Goal: Task Accomplishment & Management: Manage account settings

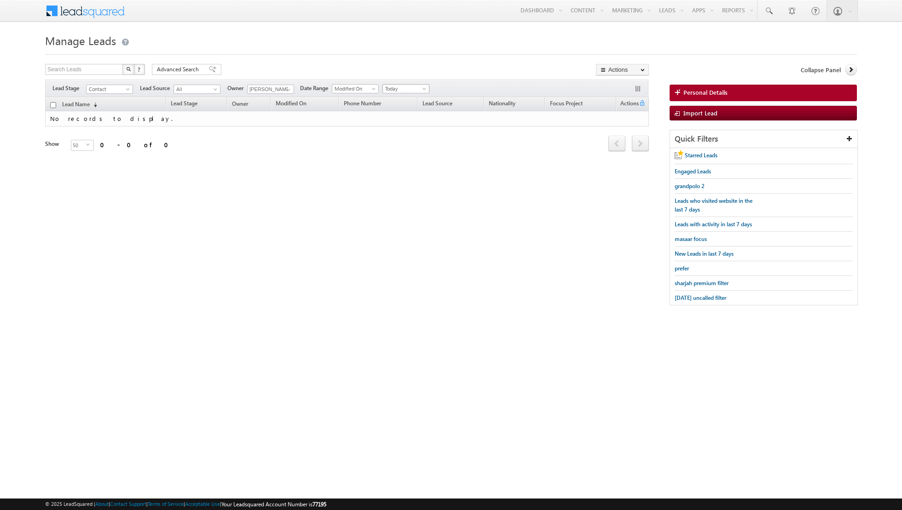
click at [414, 89] on span "Today" at bounding box center [405, 89] width 44 height 8
click at [405, 96] on link "All Time" at bounding box center [402, 98] width 46 height 8
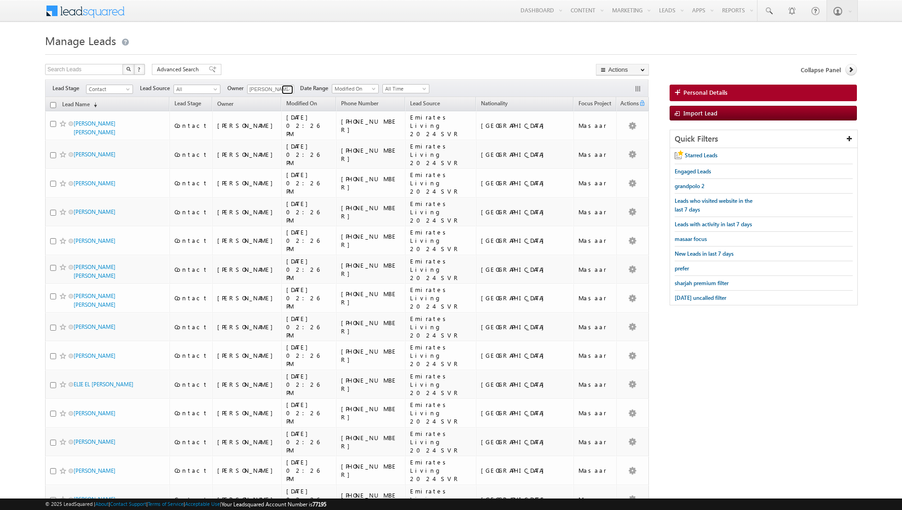
click at [285, 88] on span at bounding box center [288, 89] width 7 height 7
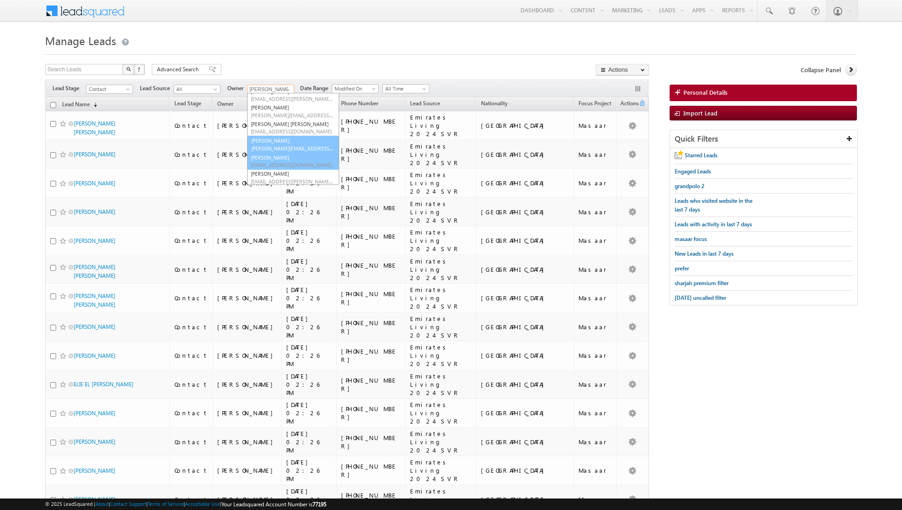
scroll to position [75, 0]
click at [269, 160] on link "[PERSON_NAME] [PERSON_NAME][EMAIL_ADDRESS][PERSON_NAME][DOMAIN_NAME]" at bounding box center [293, 160] width 92 height 17
type input "[PERSON_NAME]"
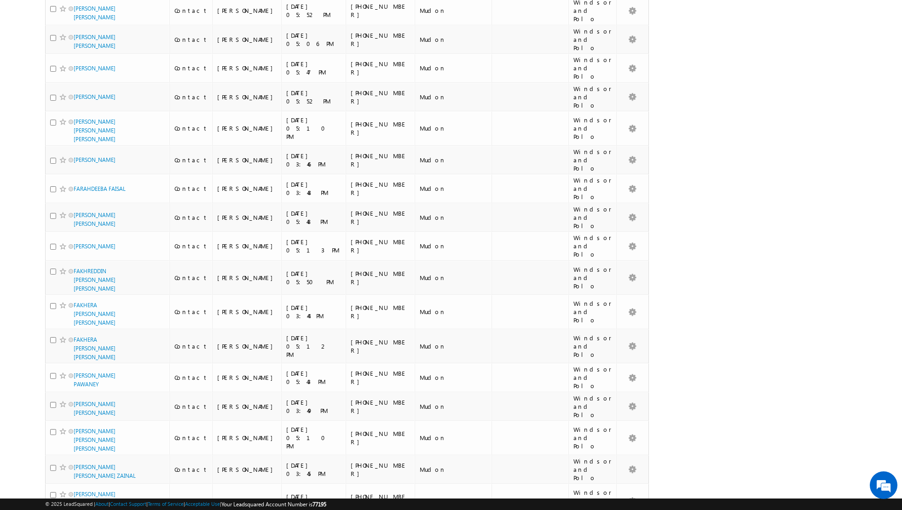
scroll to position [822, 0]
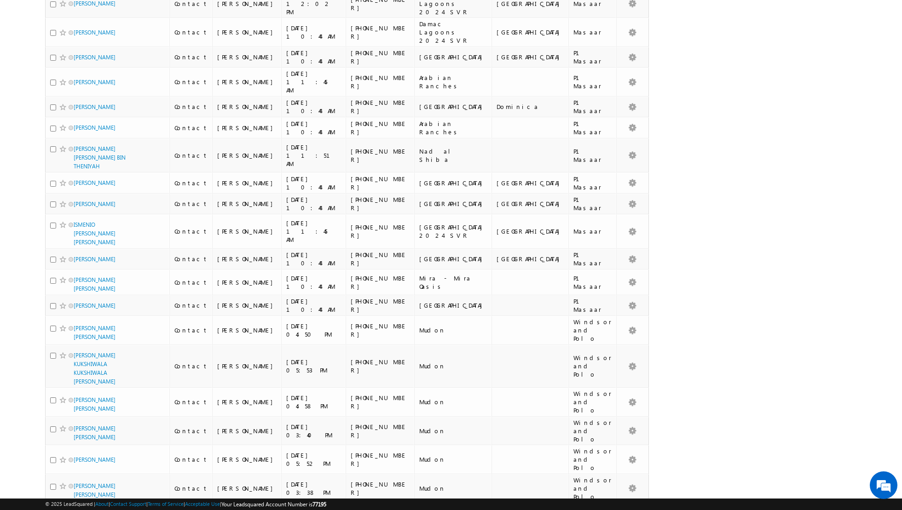
scroll to position [0, 0]
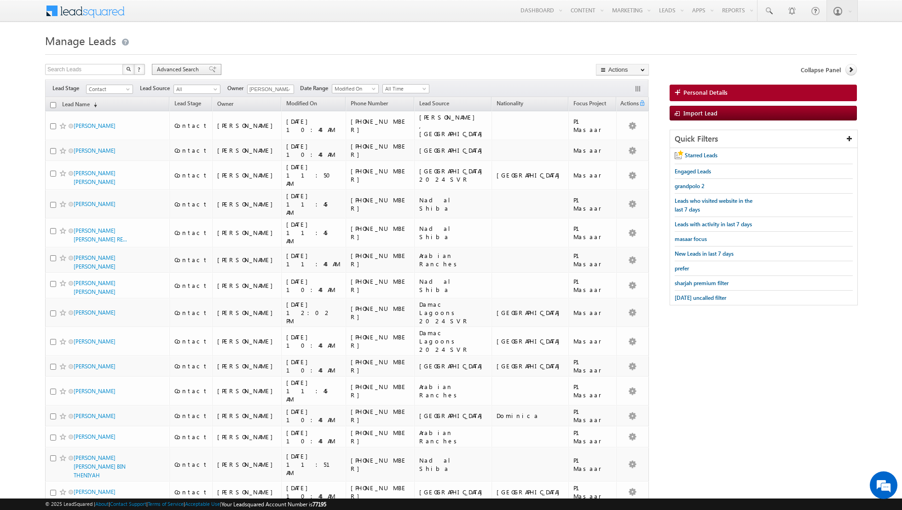
click at [209, 74] on div "Advanced Search" at bounding box center [186, 69] width 69 height 11
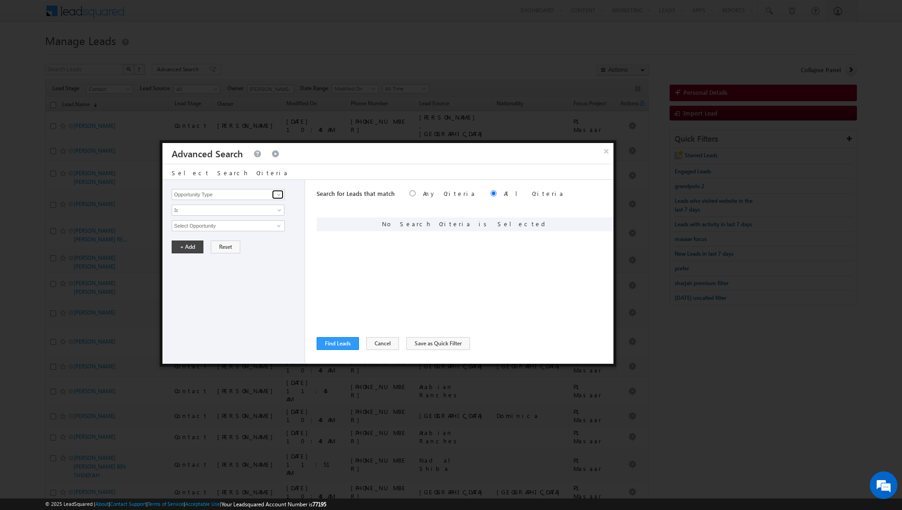
click at [279, 196] on span at bounding box center [278, 194] width 7 height 7
click at [276, 204] on link "Lead Activity" at bounding box center [228, 205] width 113 height 11
type input "Lead Activity"
click at [275, 223] on span at bounding box center [278, 225] width 7 height 7
click at [241, 244] on link "Outbound Phone Call Activity" at bounding box center [228, 244] width 113 height 11
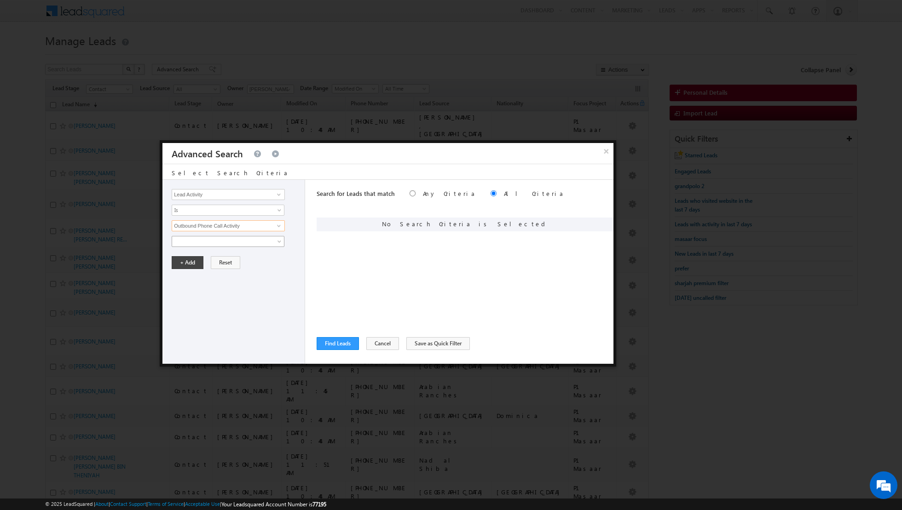
type input "Outbound Phone Call Activity"
click at [242, 237] on span at bounding box center [222, 241] width 100 height 8
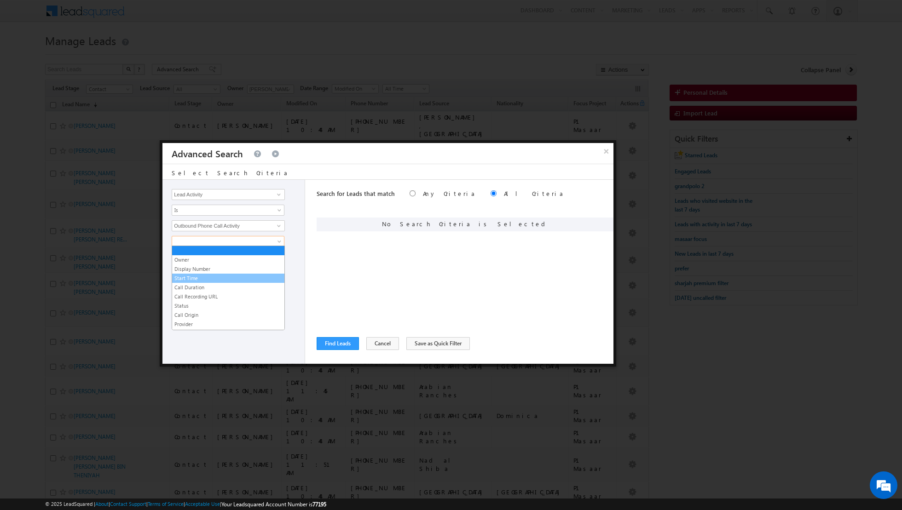
click at [200, 277] on link "Start Time" at bounding box center [228, 278] width 112 height 8
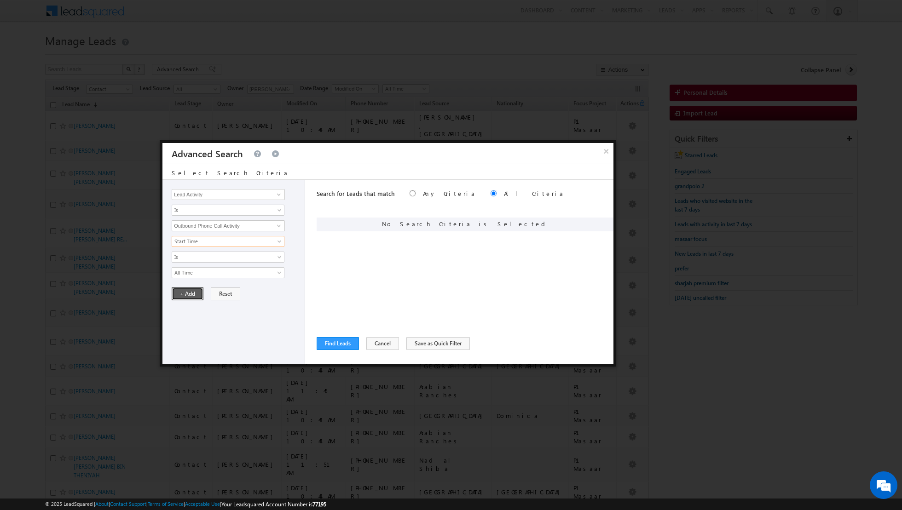
click at [183, 294] on button "+ Add" at bounding box center [188, 294] width 32 height 13
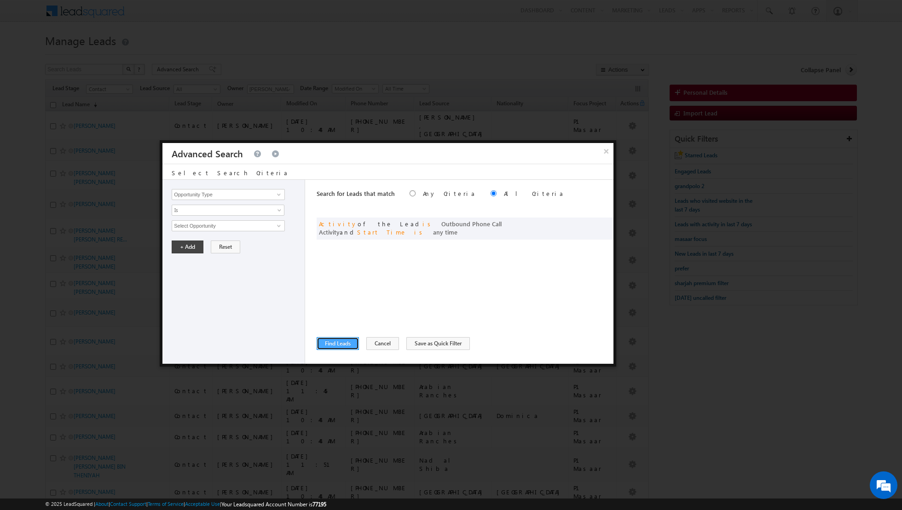
click at [331, 343] on button "Find Leads" at bounding box center [338, 343] width 42 height 13
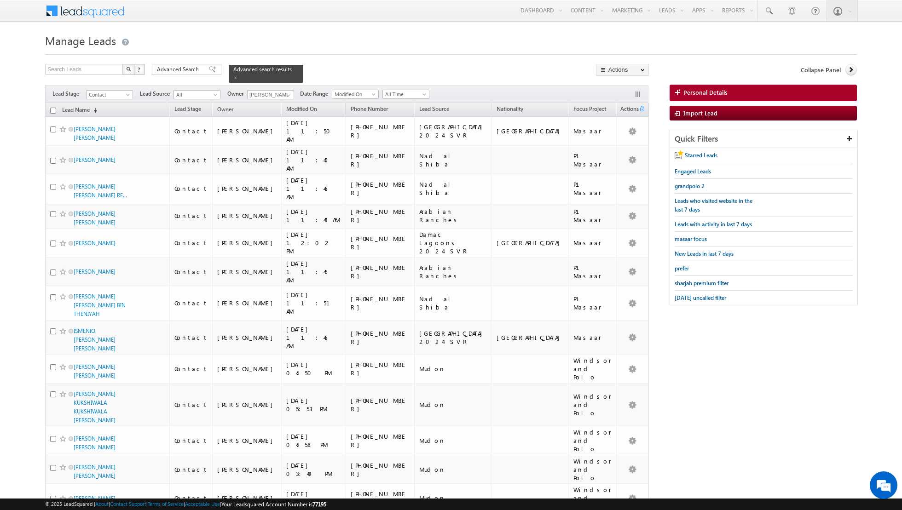
click at [52, 111] on input "checkbox" at bounding box center [53, 111] width 6 height 6
checkbox input "true"
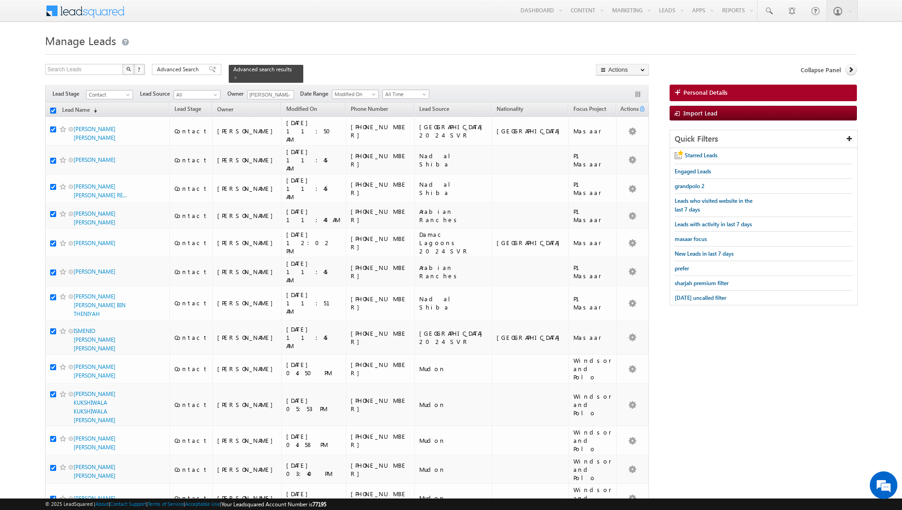
checkbox input "true"
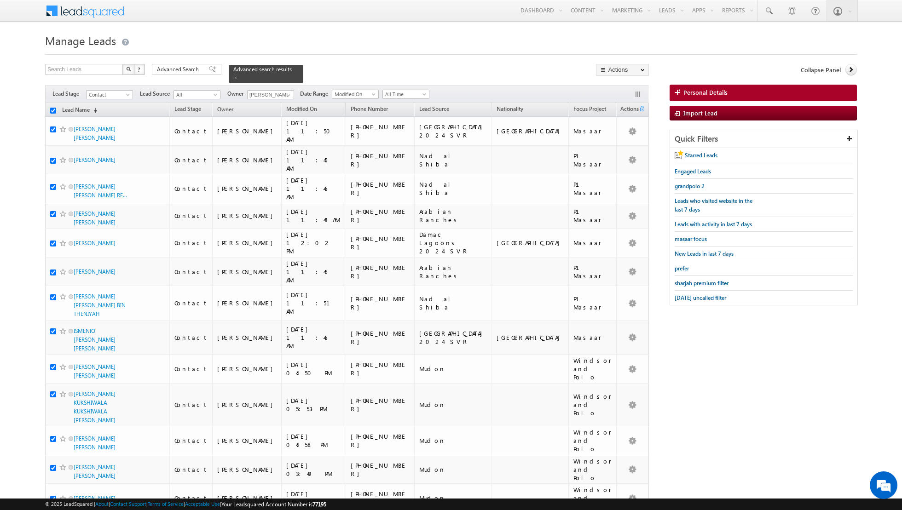
checkbox input "true"
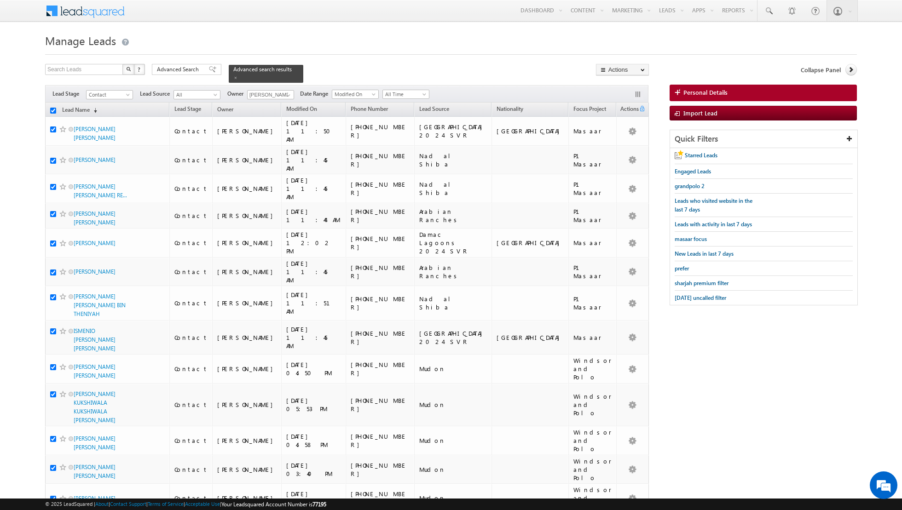
checkbox input "true"
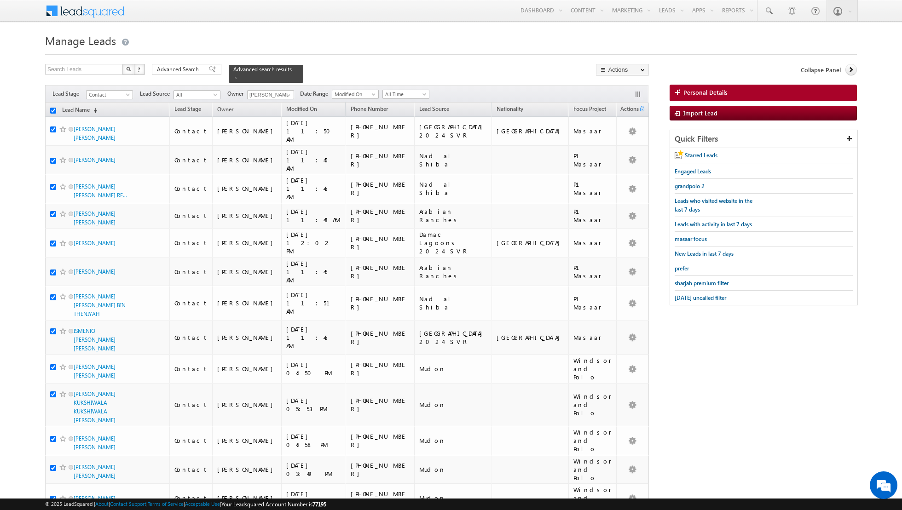
checkbox input "true"
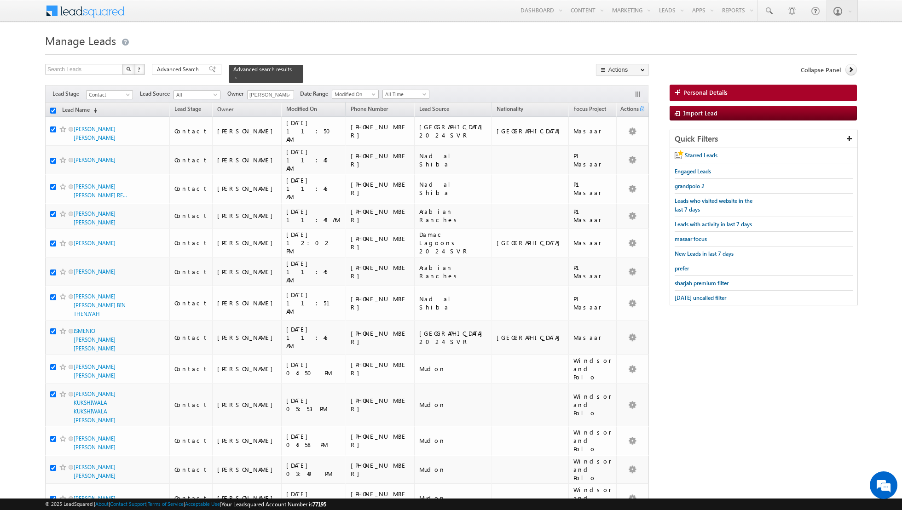
checkbox input "true"
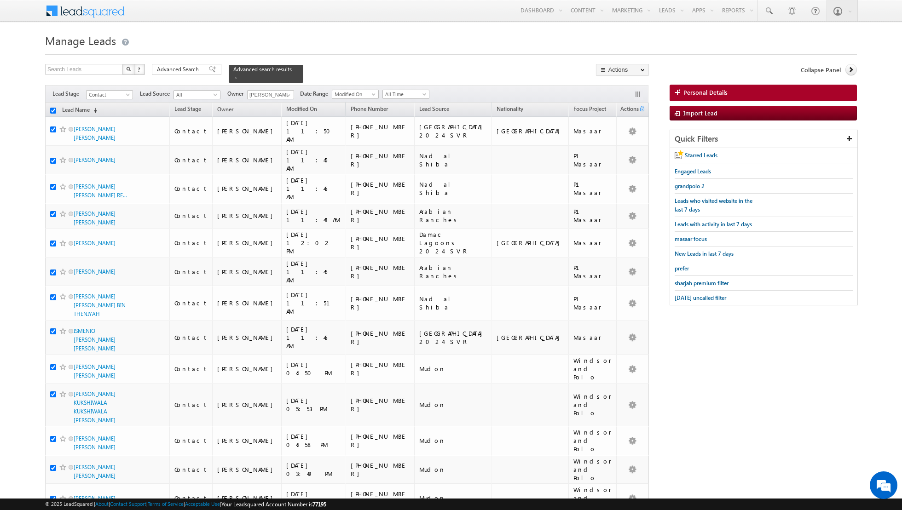
checkbox input "true"
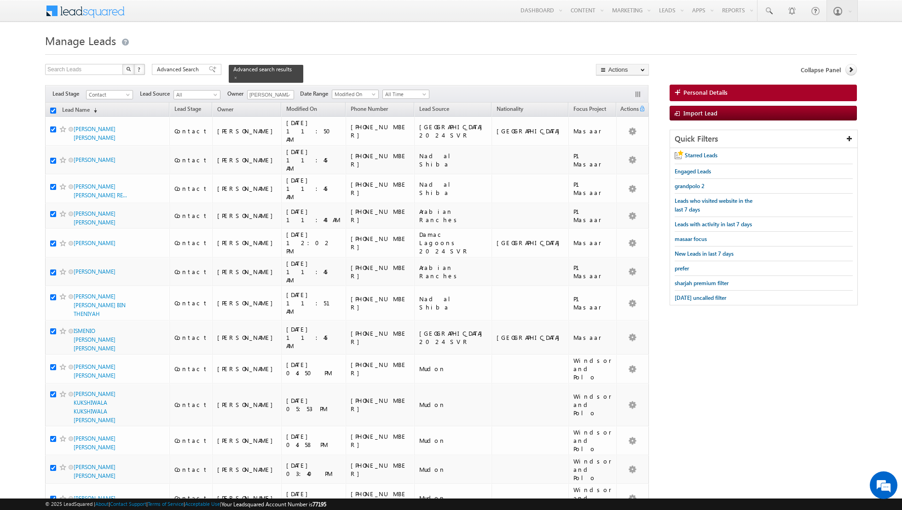
checkbox input "true"
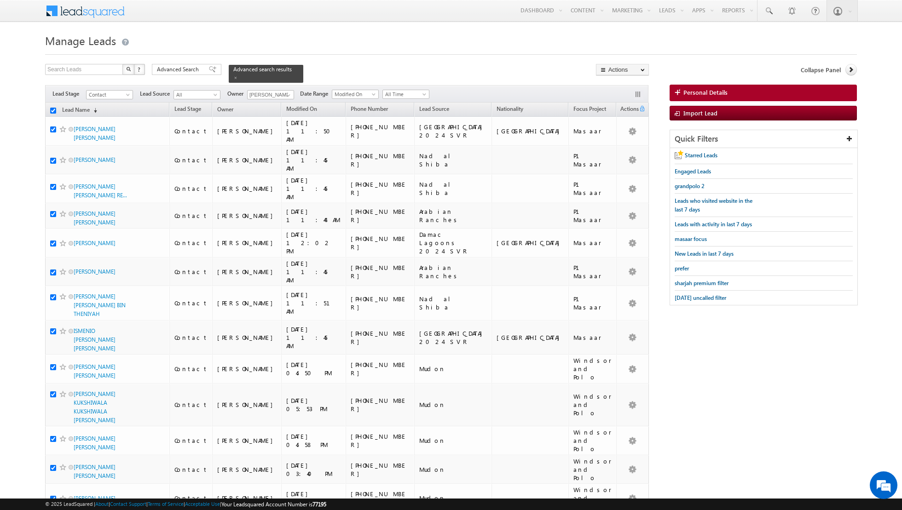
checkbox input "true"
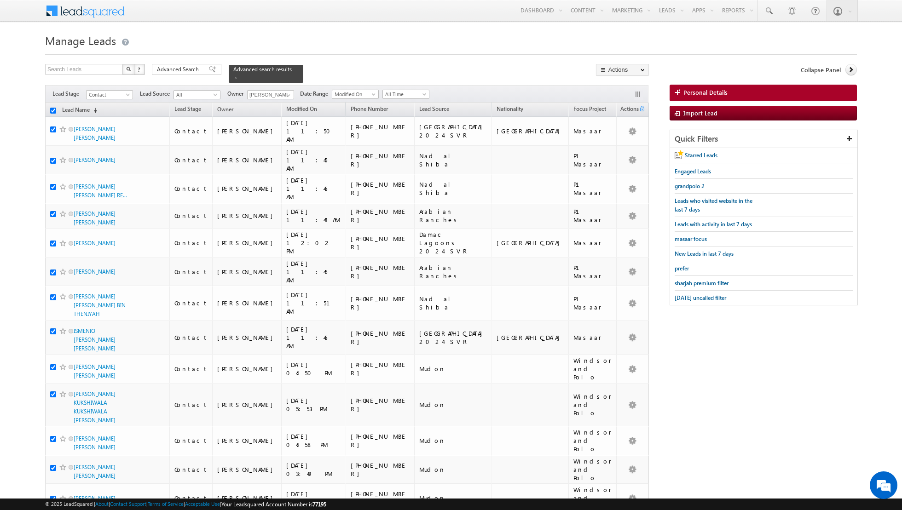
checkbox input "true"
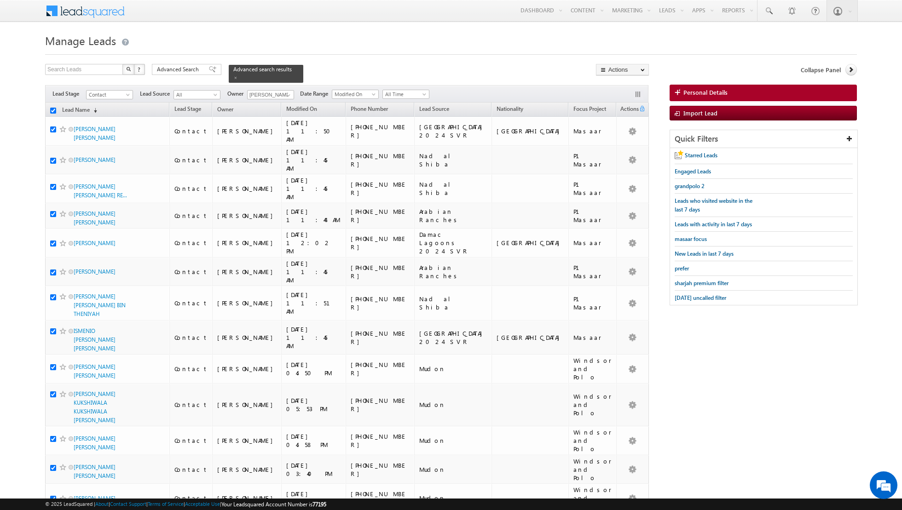
checkbox input "true"
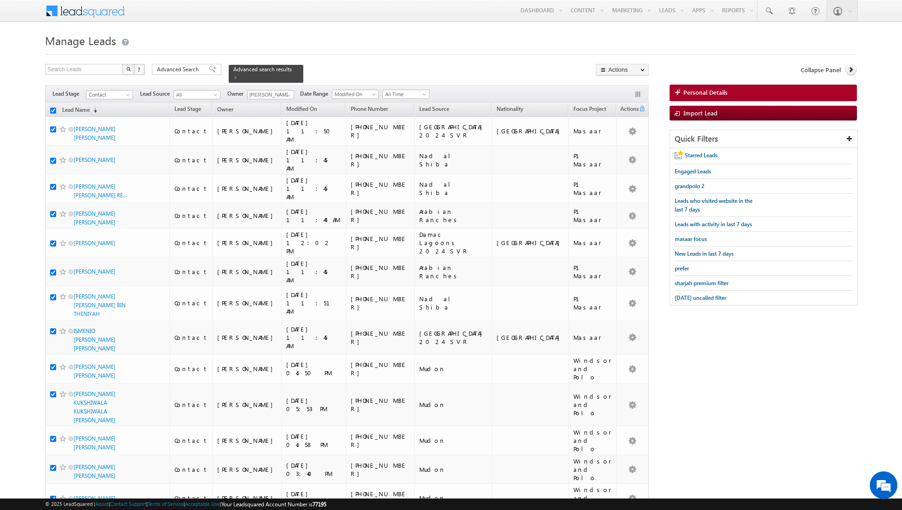
checkbox input "true"
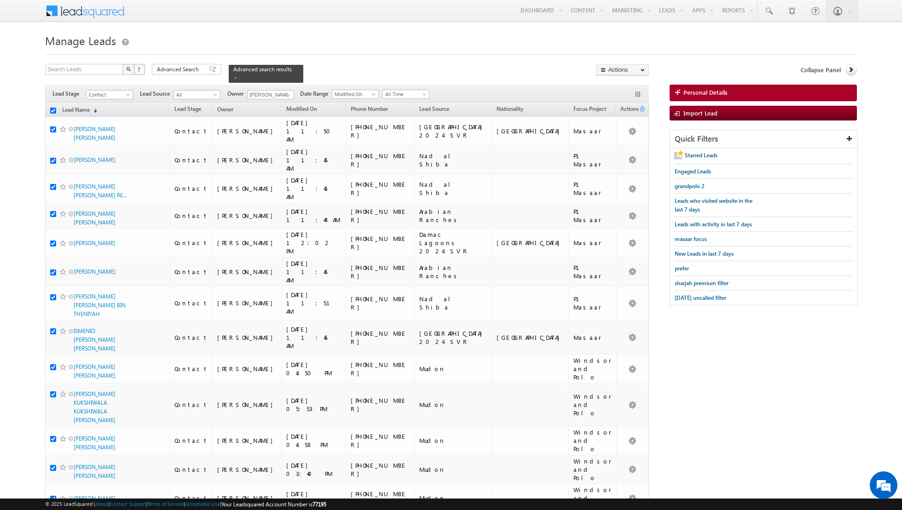
checkbox input "true"
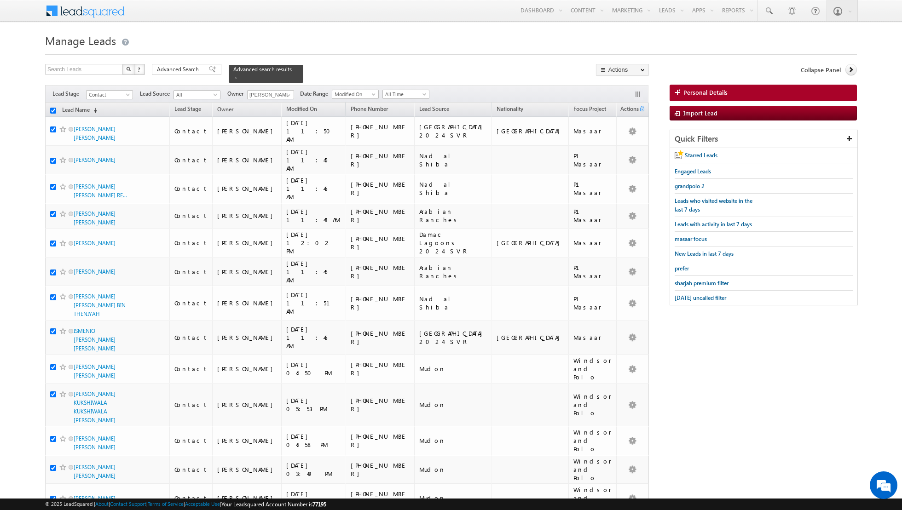
checkbox input "true"
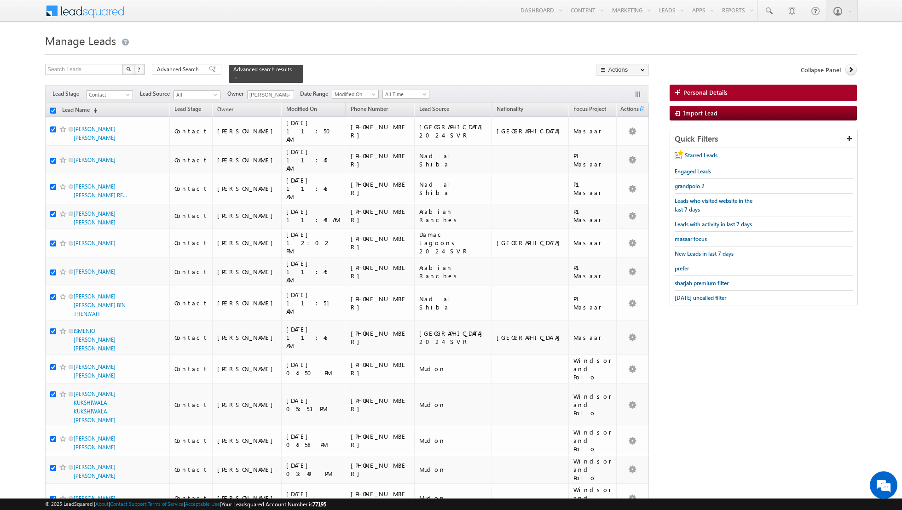
checkbox input "true"
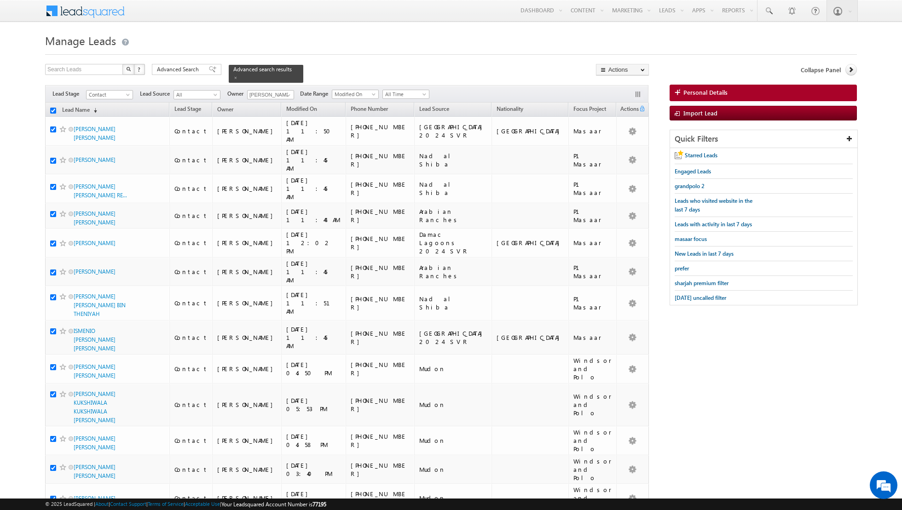
checkbox input "true"
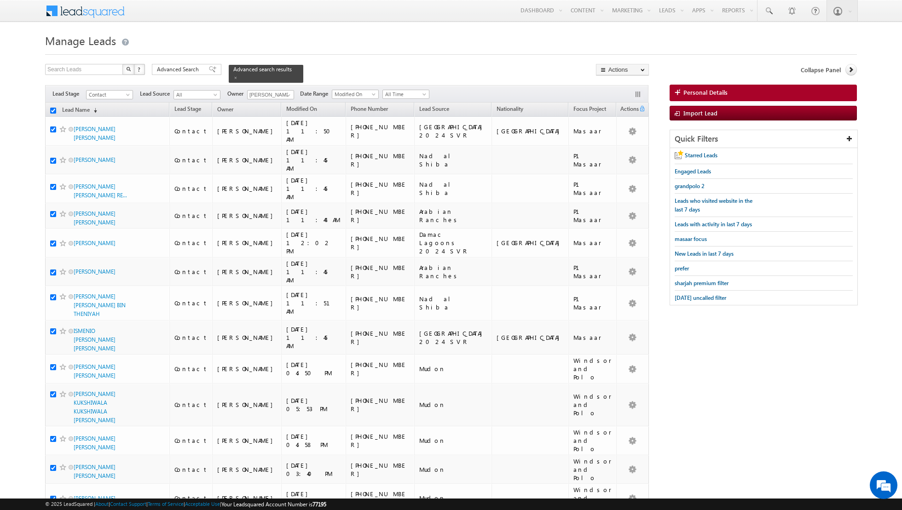
checkbox input "true"
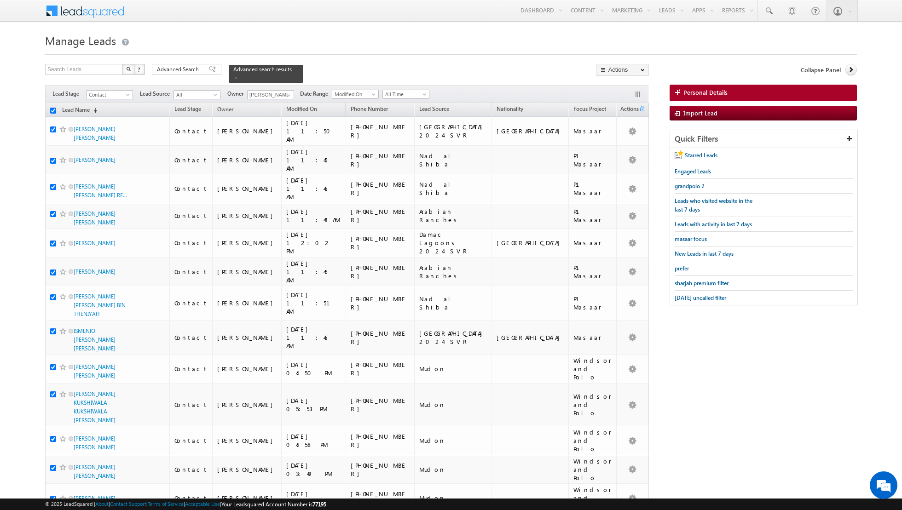
checkbox input "true"
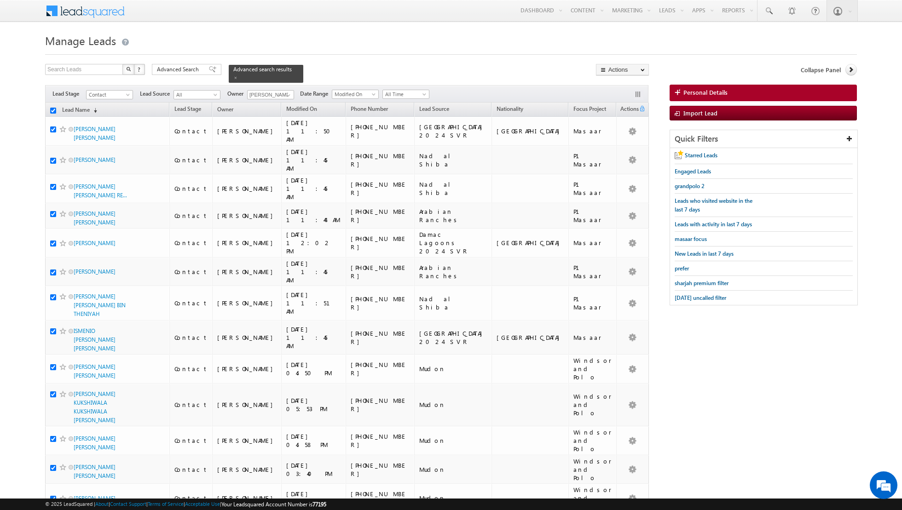
checkbox input "true"
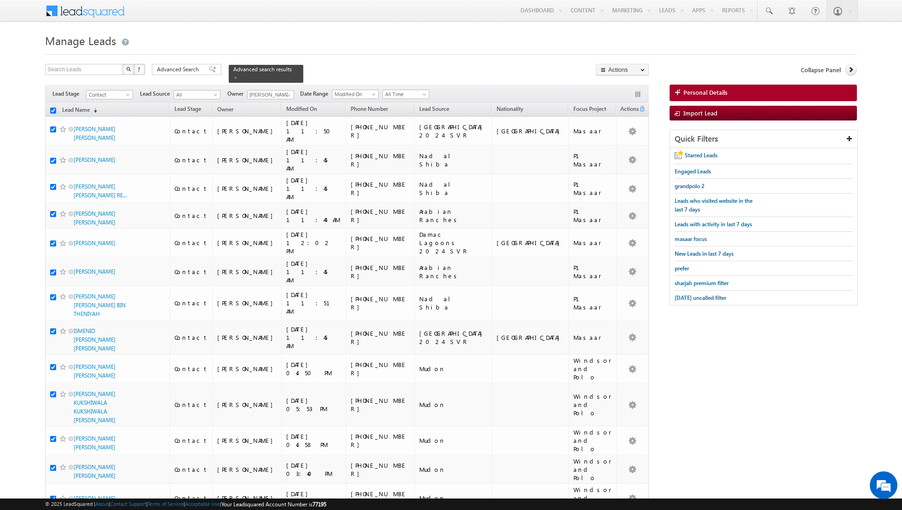
checkbox input "true"
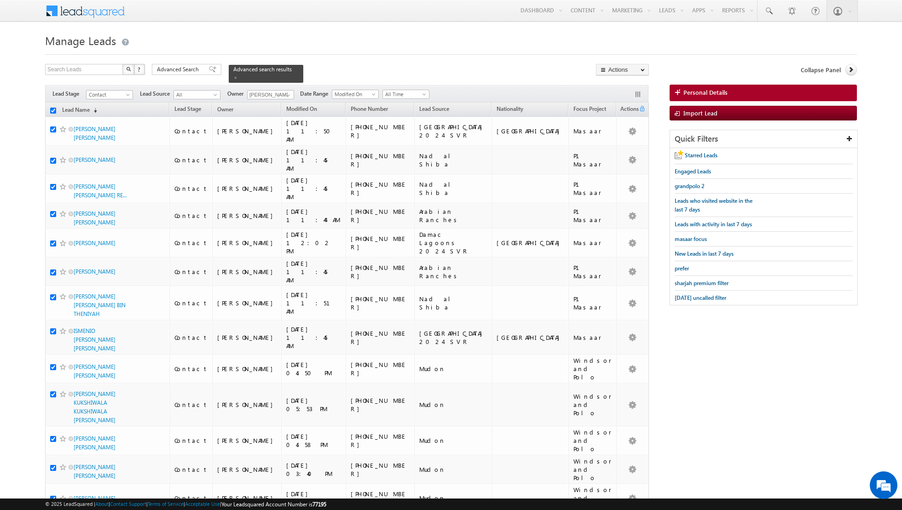
checkbox input "true"
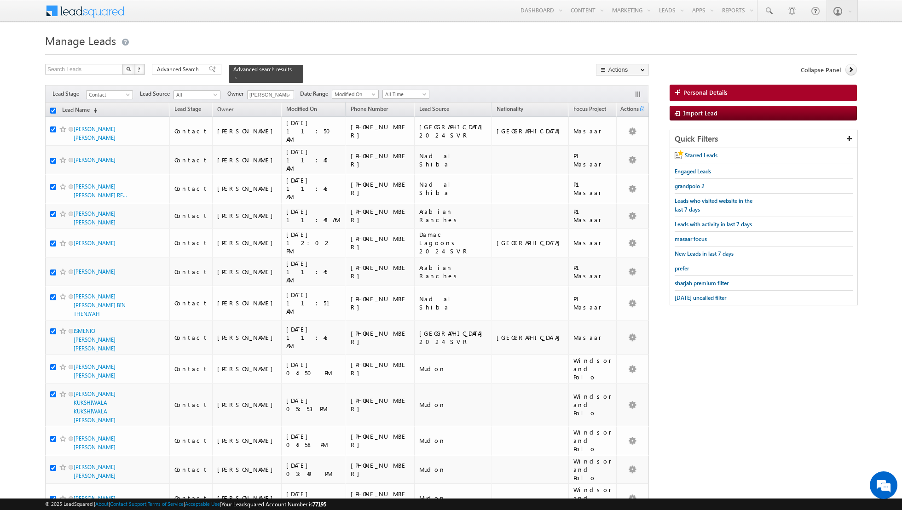
checkbox input "true"
click at [618, 148] on link "Change Owner" at bounding box center [622, 149] width 52 height 11
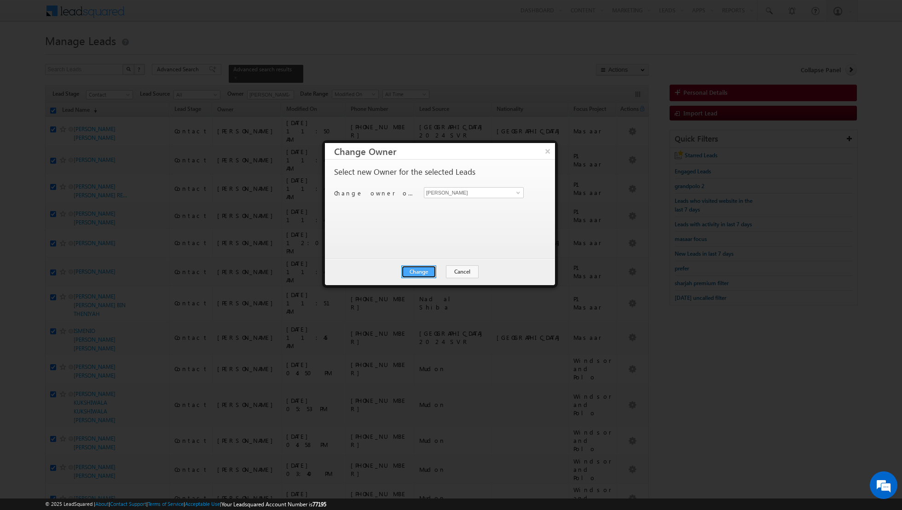
click at [417, 265] on button "Change" at bounding box center [418, 271] width 35 height 13
click at [442, 272] on button "Close" at bounding box center [440, 271] width 29 height 13
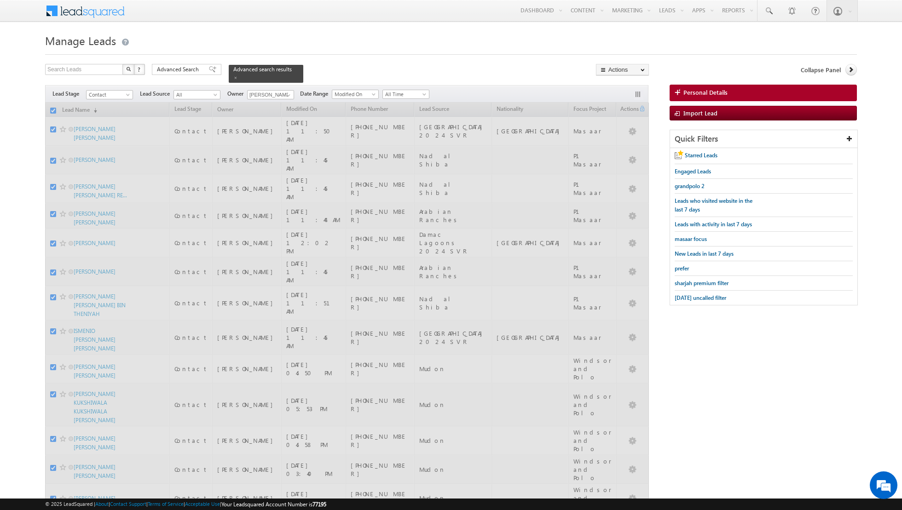
checkbox input "false"
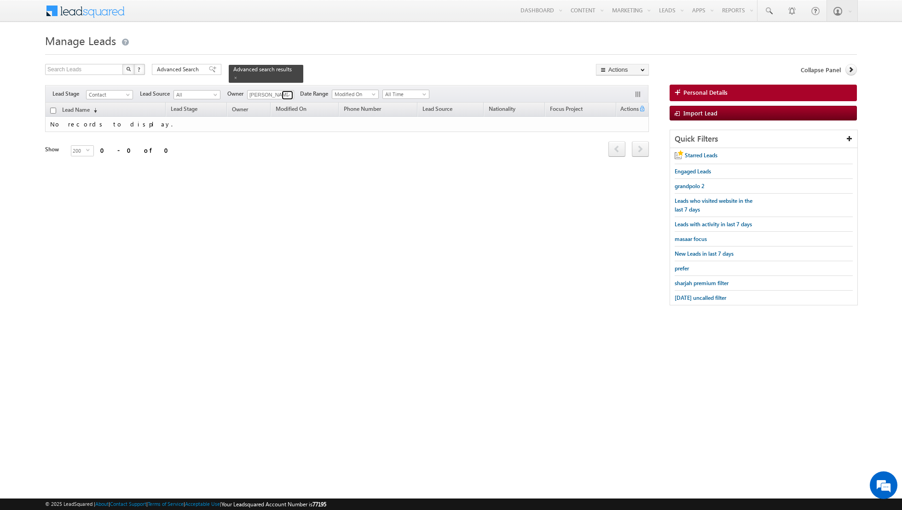
click at [282, 96] on link at bounding box center [288, 95] width 12 height 9
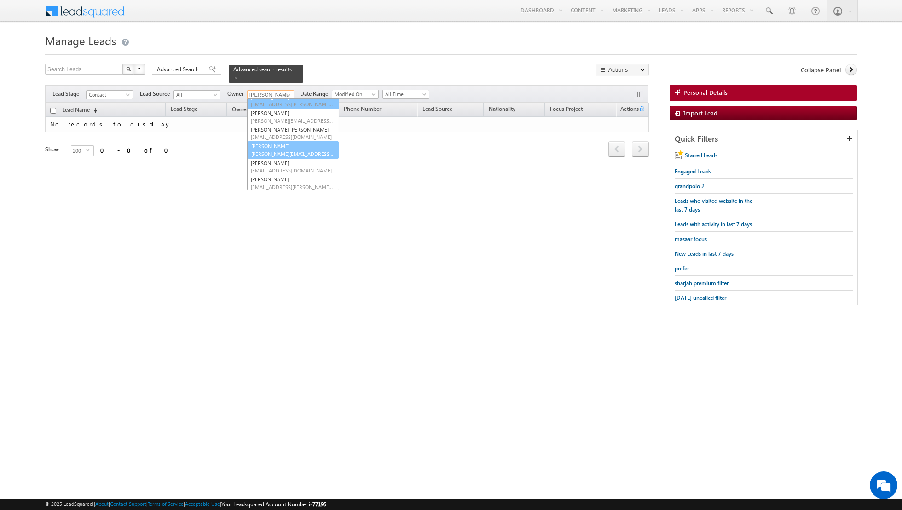
scroll to position [68, 0]
click at [282, 161] on span "[PERSON_NAME][EMAIL_ADDRESS][PERSON_NAME][DOMAIN_NAME]" at bounding box center [292, 160] width 83 height 7
type input "[PERSON_NAME]"
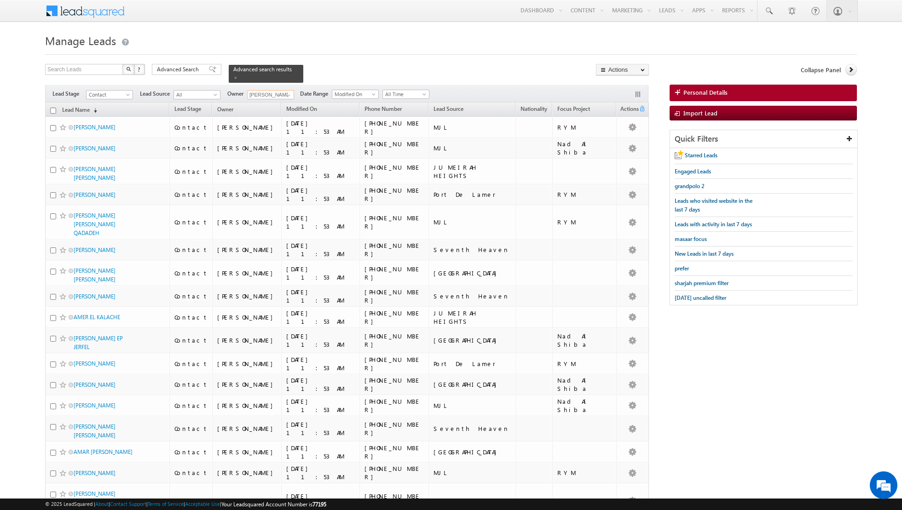
click at [55, 108] on input "checkbox" at bounding box center [53, 111] width 6 height 6
checkbox input "true"
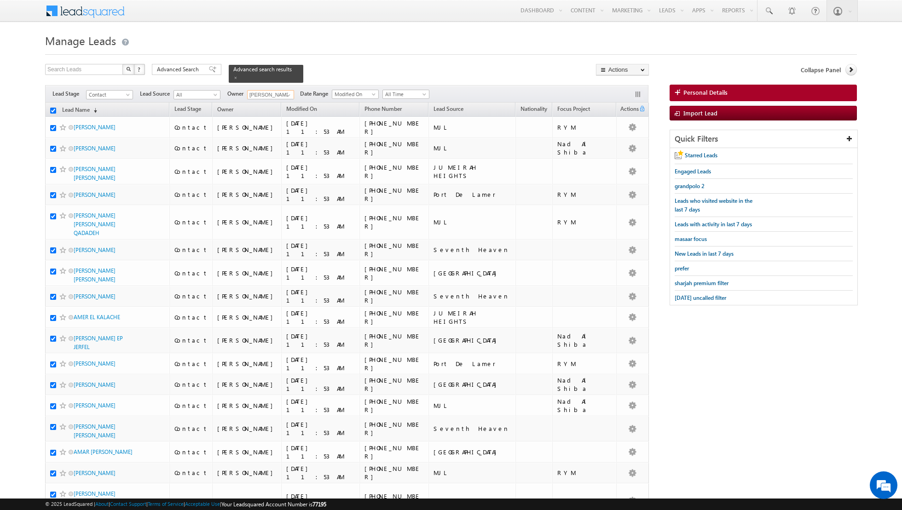
checkbox input "true"
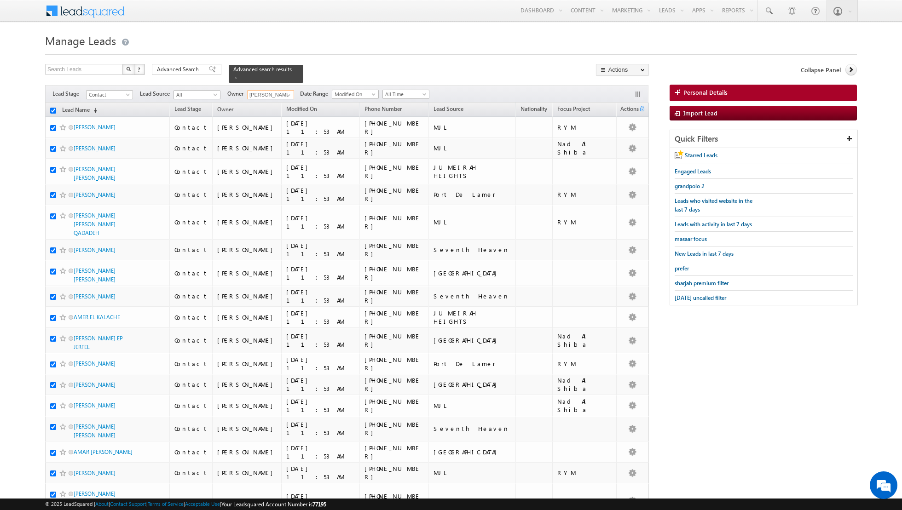
checkbox input "true"
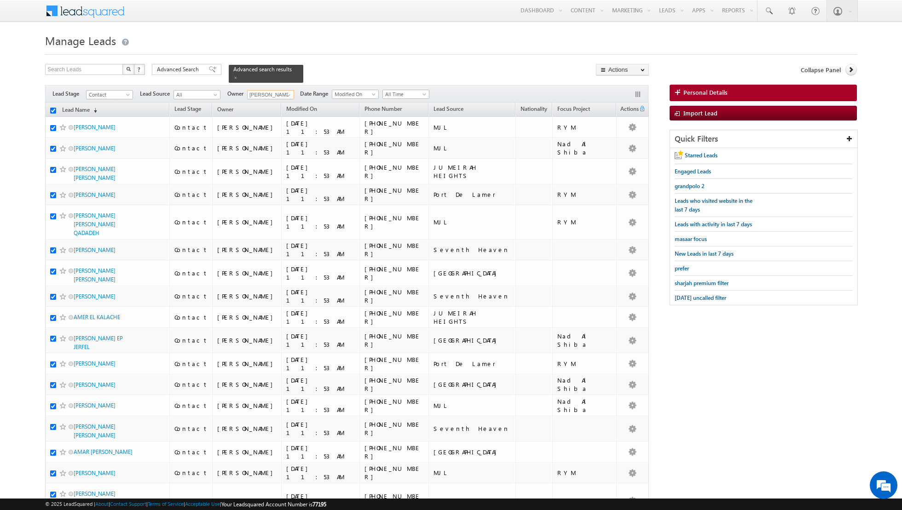
checkbox input "true"
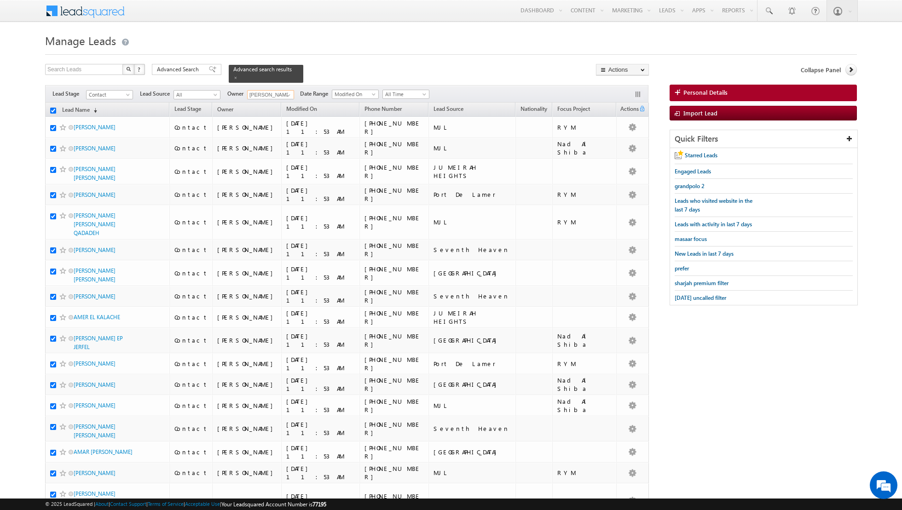
checkbox input "true"
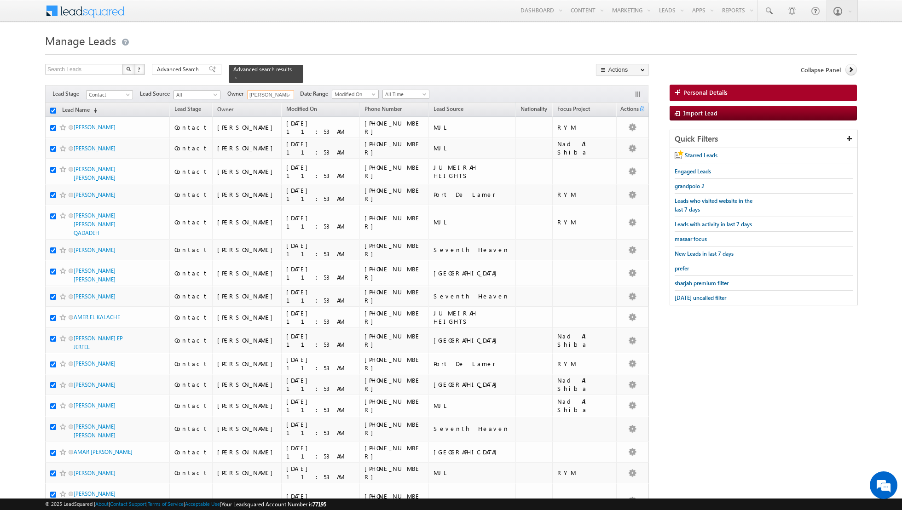
checkbox input "true"
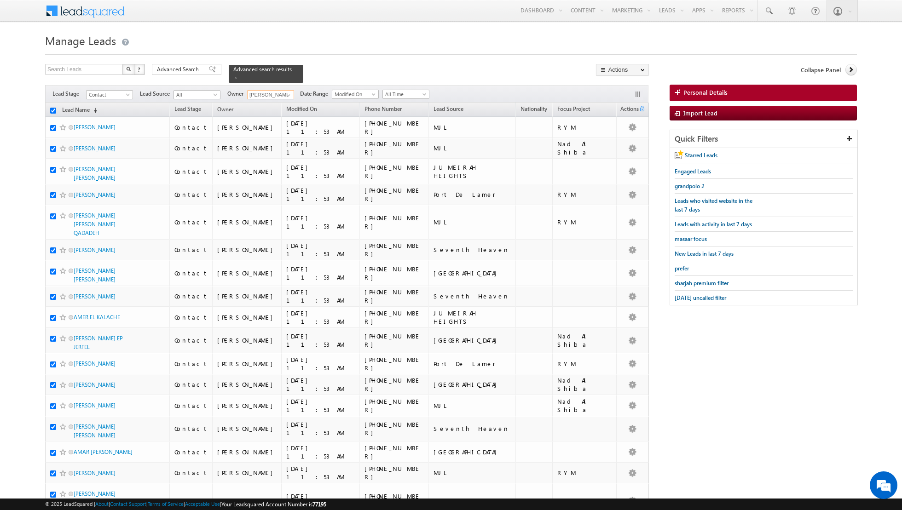
checkbox input "true"
click at [610, 151] on link "Change Owner" at bounding box center [622, 149] width 52 height 11
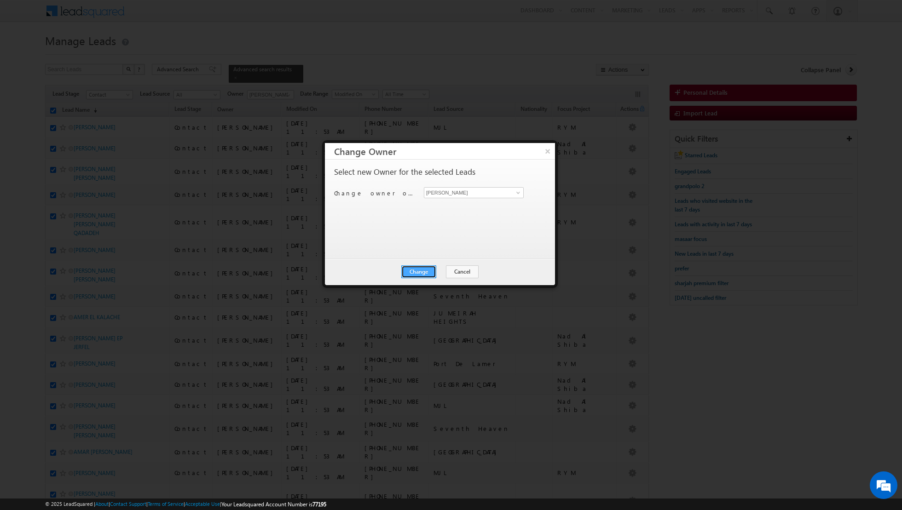
click at [419, 271] on button "Change" at bounding box center [418, 271] width 35 height 13
click at [441, 271] on button "Close" at bounding box center [440, 271] width 29 height 13
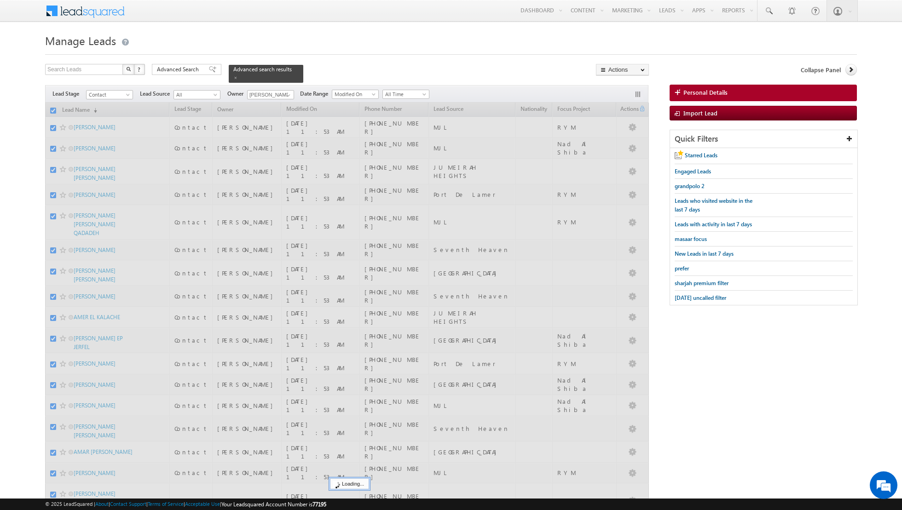
checkbox input "false"
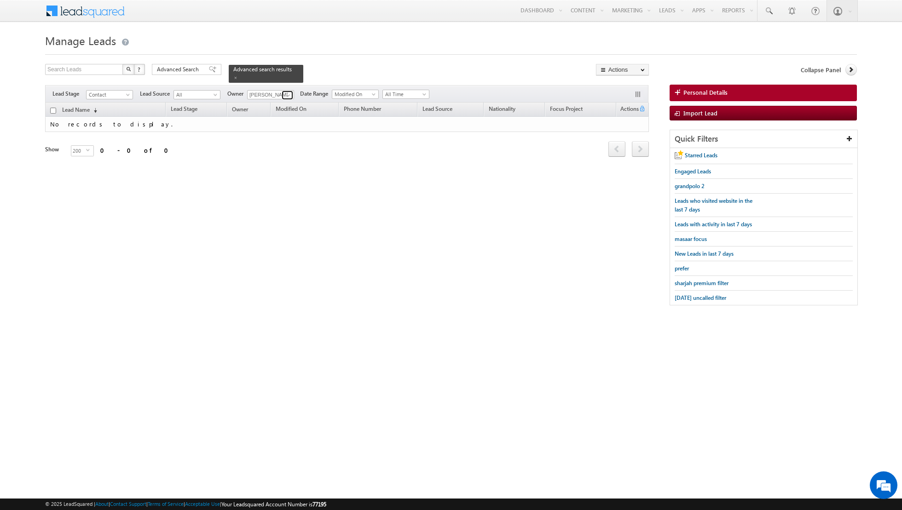
click at [282, 97] on link at bounding box center [288, 95] width 12 height 9
click at [278, 142] on span "[EMAIL_ADDRESS][DOMAIN_NAME]" at bounding box center [292, 143] width 83 height 7
type input "[PERSON_NAME] [PERSON_NAME]"
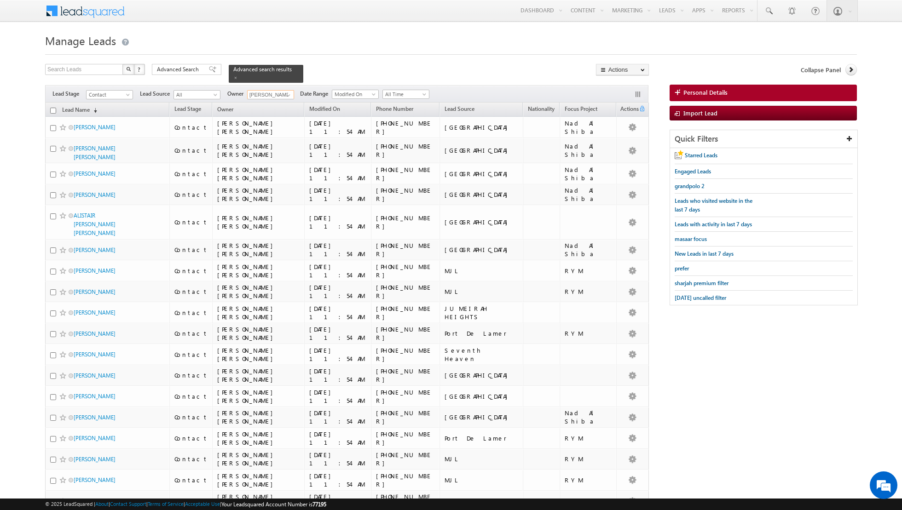
click at [54, 109] on input "checkbox" at bounding box center [53, 111] width 6 height 6
checkbox input "true"
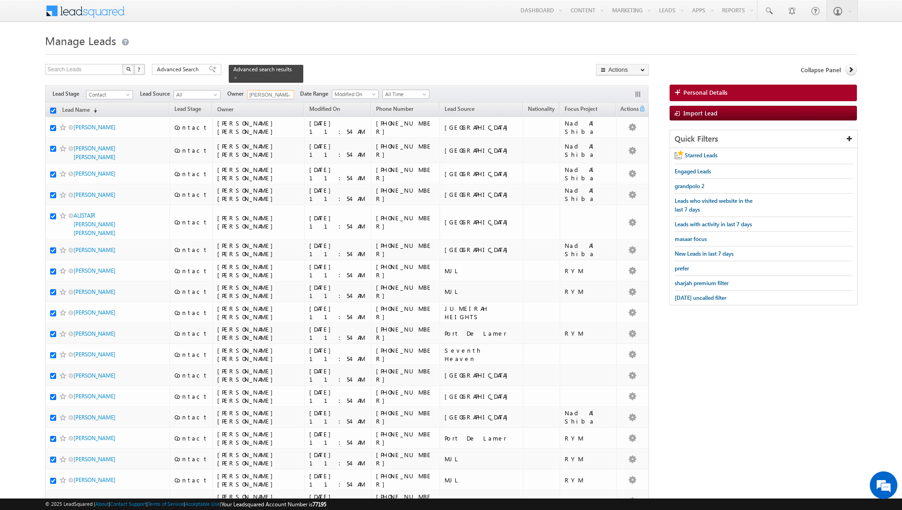
checkbox input "true"
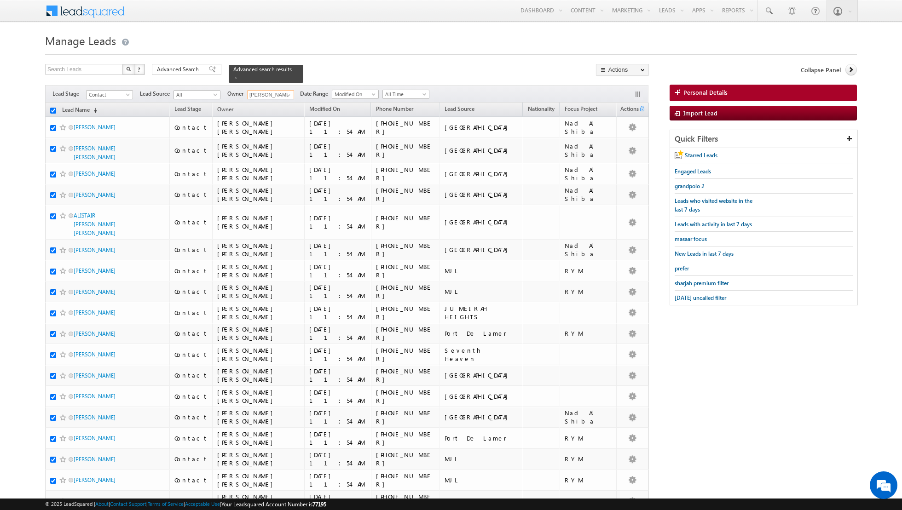
checkbox input "true"
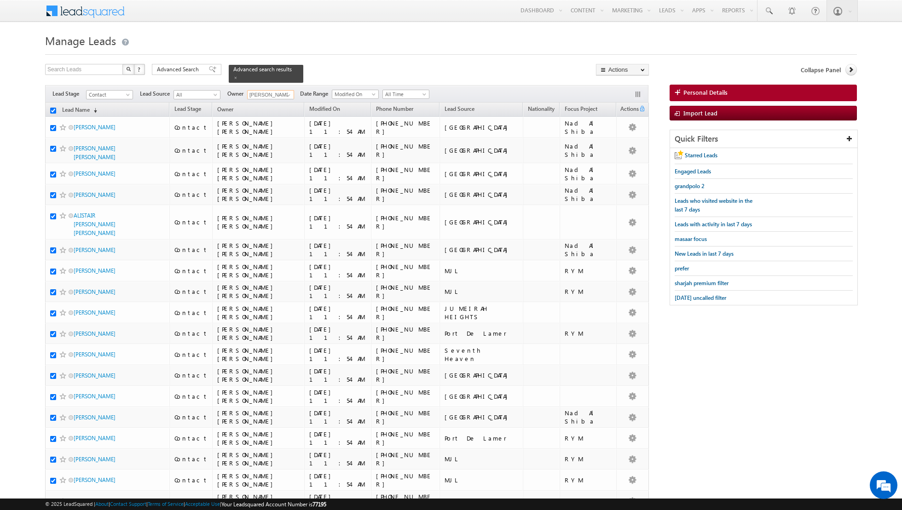
checkbox input "true"
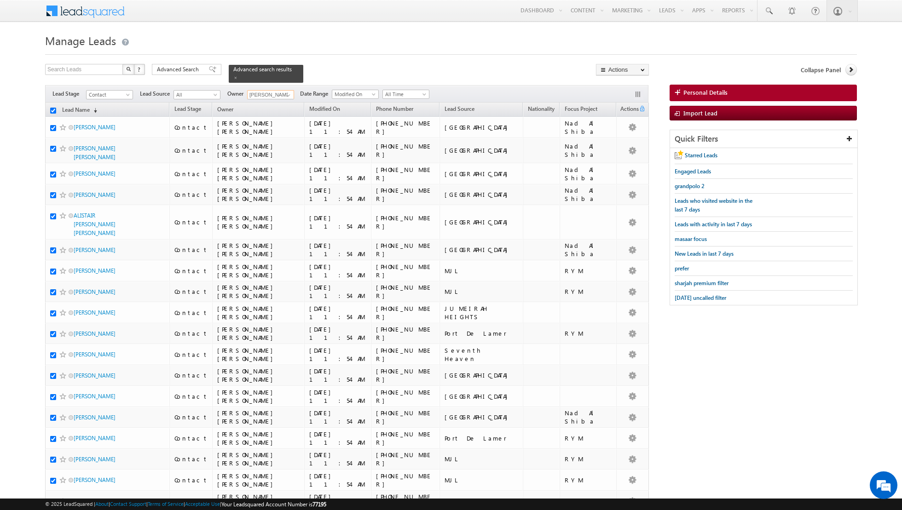
checkbox input "true"
click at [617, 149] on link "Change Owner" at bounding box center [622, 149] width 52 height 11
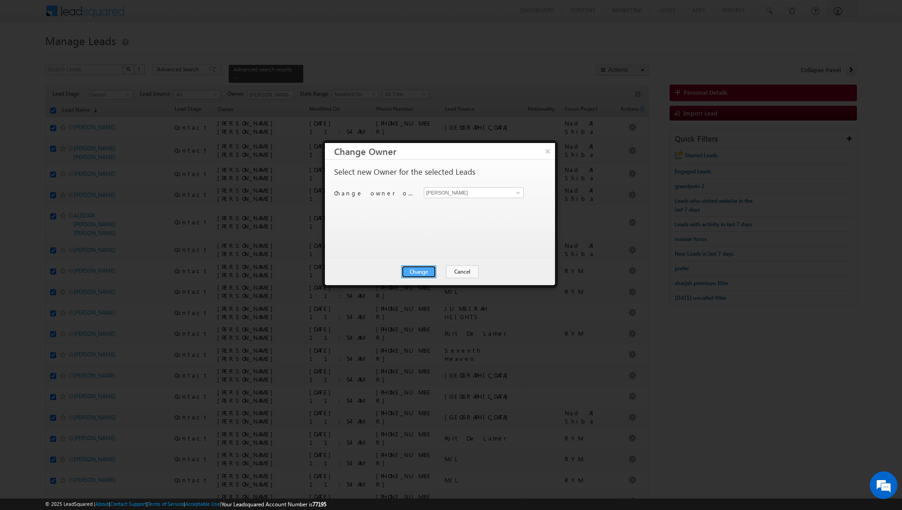
click at [415, 269] on button "Change" at bounding box center [418, 271] width 35 height 13
click at [440, 269] on button "Close" at bounding box center [440, 271] width 29 height 13
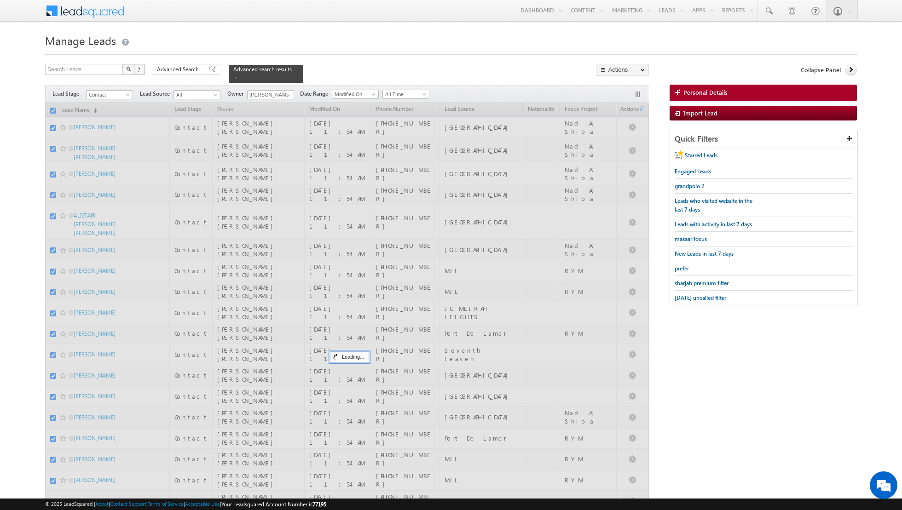
checkbox input "false"
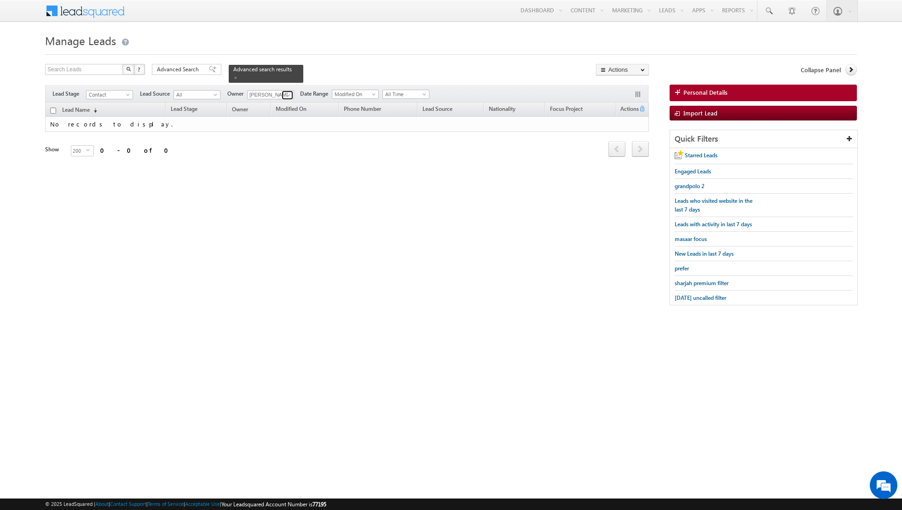
click at [288, 92] on span at bounding box center [288, 95] width 7 height 7
click at [282, 121] on link "[PERSON_NAME] [PERSON_NAME][EMAIL_ADDRESS][DOMAIN_NAME]" at bounding box center [293, 123] width 92 height 17
type input "[PERSON_NAME]"
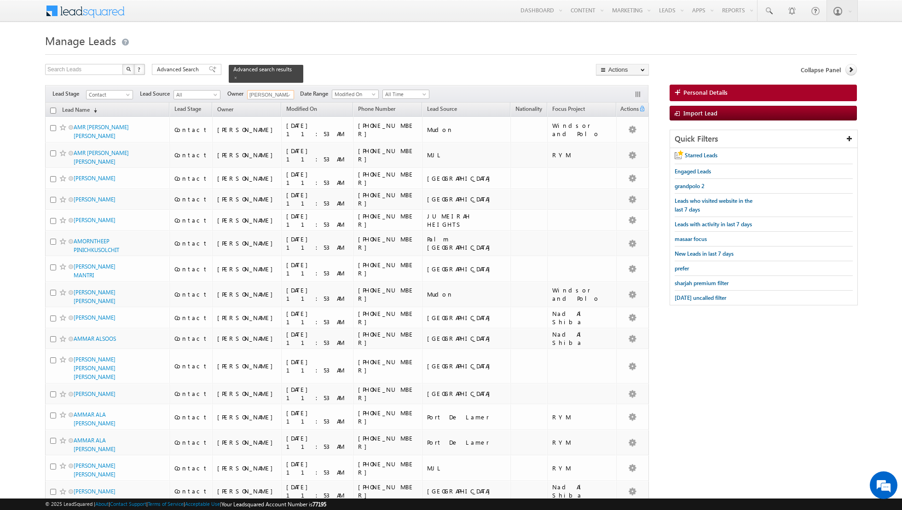
click at [53, 110] on input "checkbox" at bounding box center [53, 111] width 6 height 6
checkbox input "true"
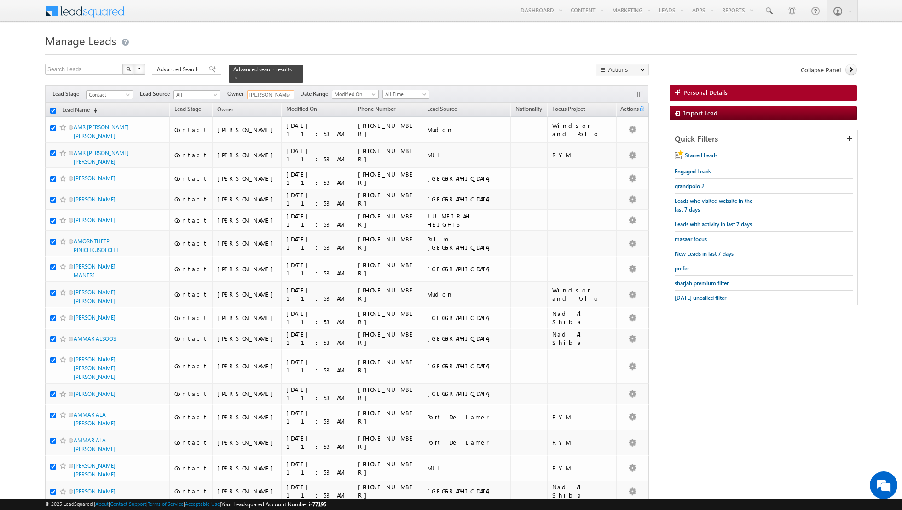
checkbox input "true"
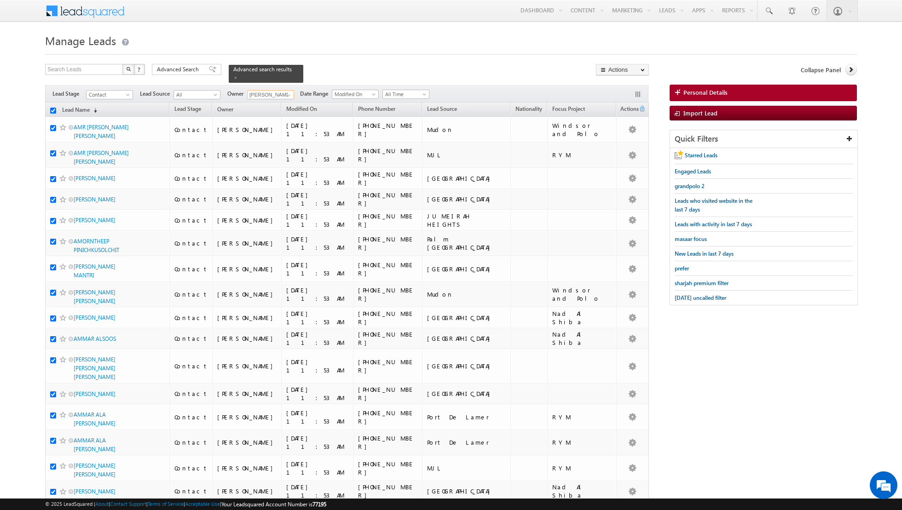
checkbox input "true"
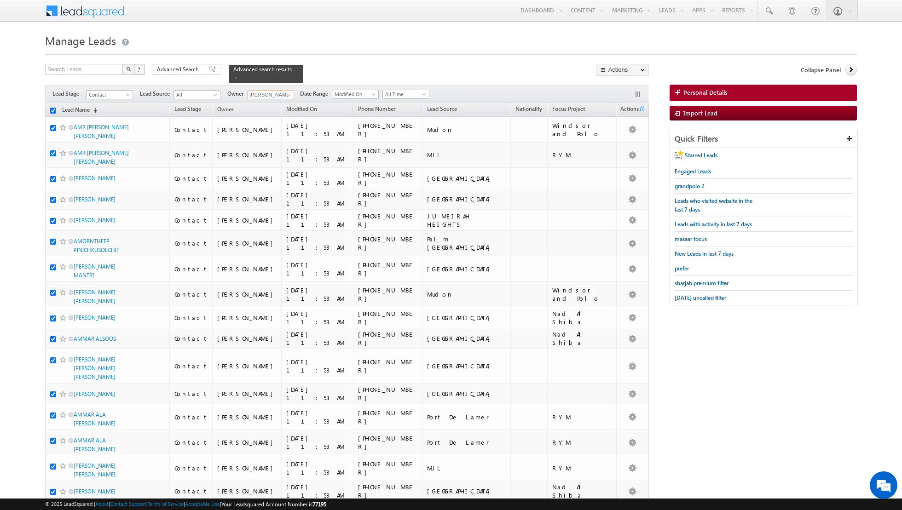
checkbox input "true"
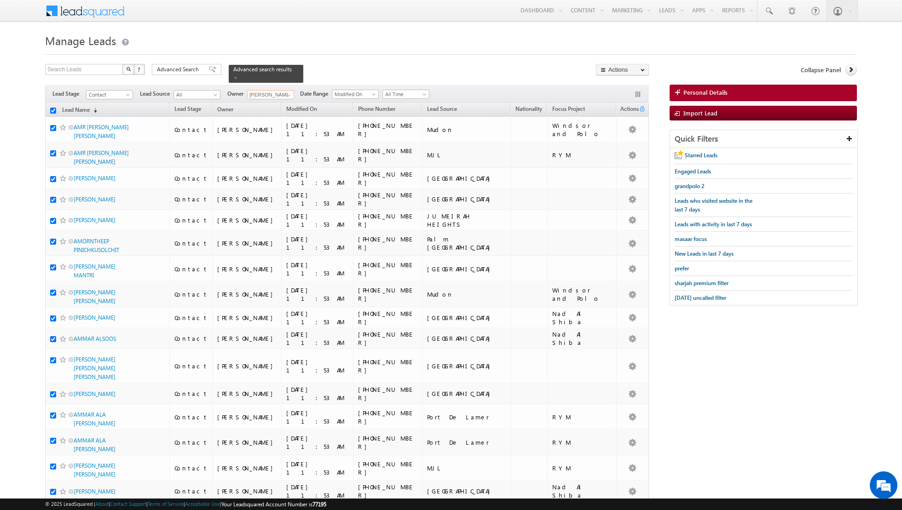
checkbox input "true"
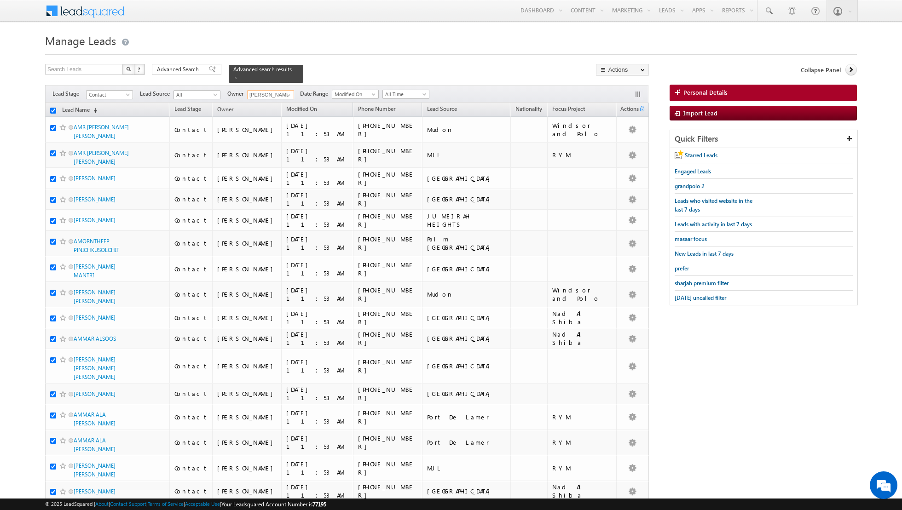
checkbox input "true"
click at [616, 148] on link "Change Owner" at bounding box center [622, 149] width 52 height 11
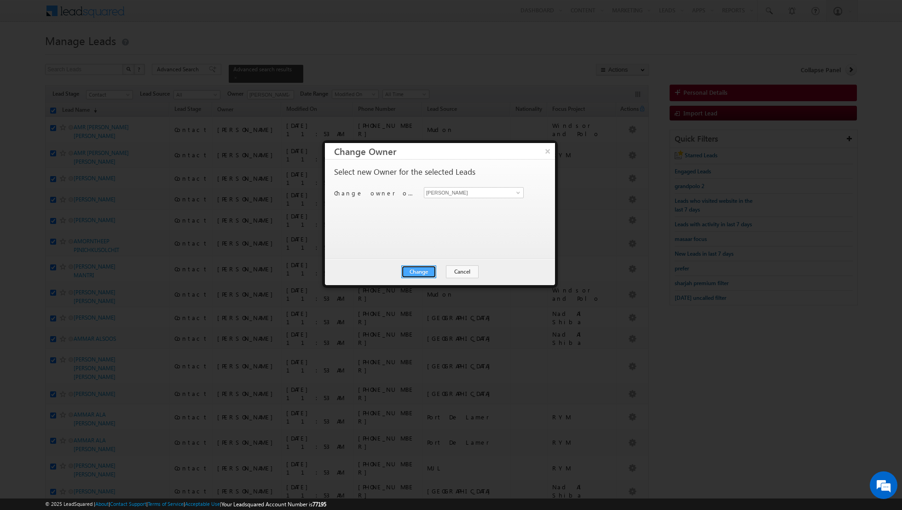
click at [426, 269] on button "Change" at bounding box center [418, 271] width 35 height 13
click at [442, 265] on button "Close" at bounding box center [440, 271] width 29 height 13
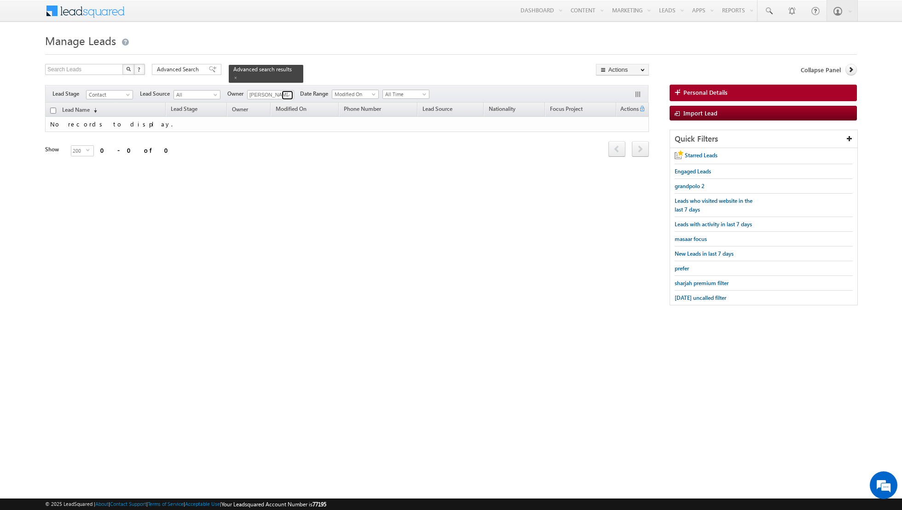
click at [282, 92] on link at bounding box center [288, 95] width 12 height 9
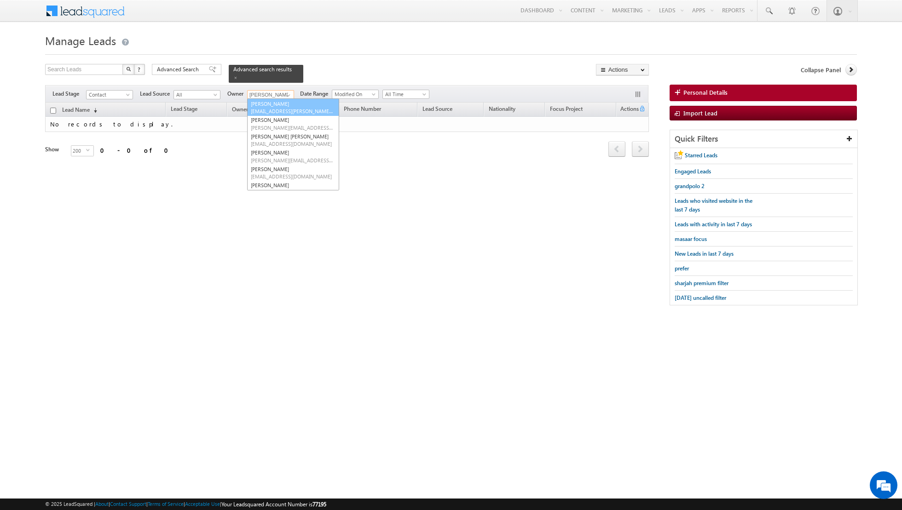
click at [279, 105] on link "[PERSON_NAME] [EMAIL_ADDRESS][PERSON_NAME][DOMAIN_NAME]" at bounding box center [293, 107] width 92 height 17
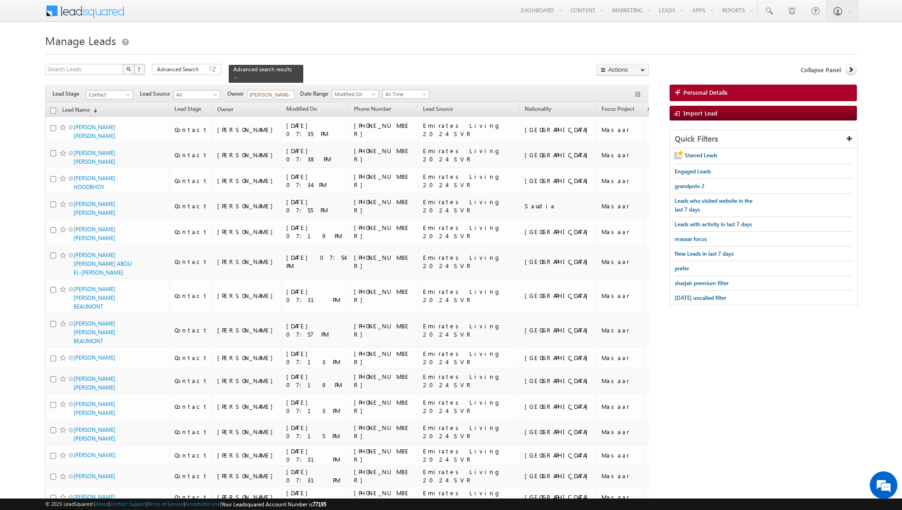
click at [52, 112] on input "checkbox" at bounding box center [53, 111] width 6 height 6
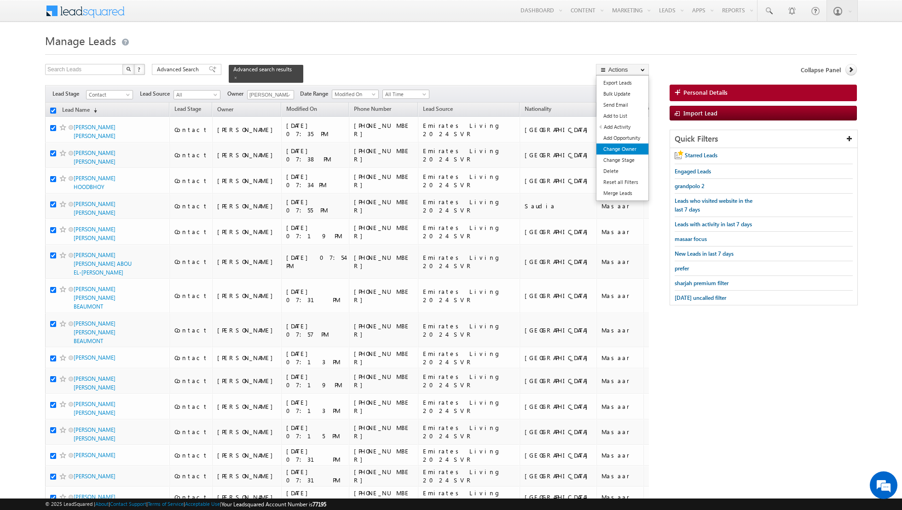
click at [612, 148] on link "Change Owner" at bounding box center [622, 149] width 52 height 11
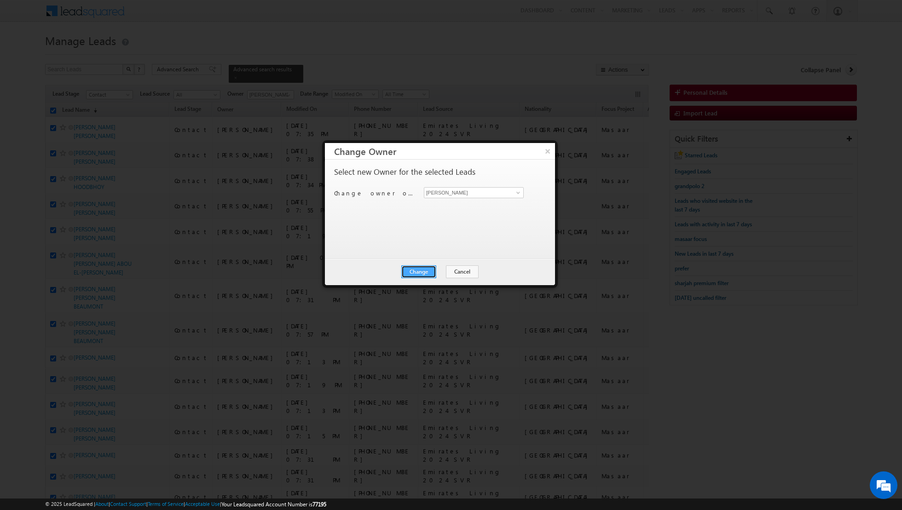
click at [415, 265] on button "Change" at bounding box center [418, 271] width 35 height 13
click at [447, 269] on button "Close" at bounding box center [440, 271] width 29 height 13
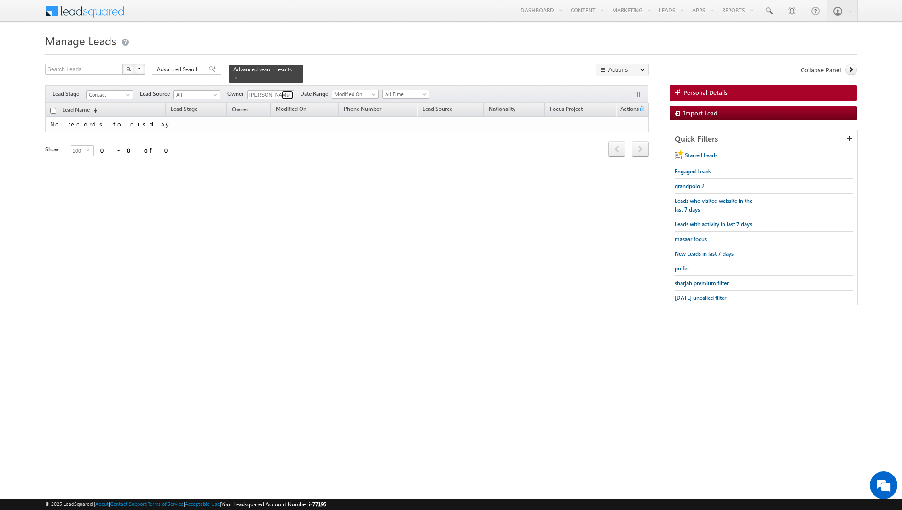
click at [287, 93] on span at bounding box center [288, 95] width 7 height 7
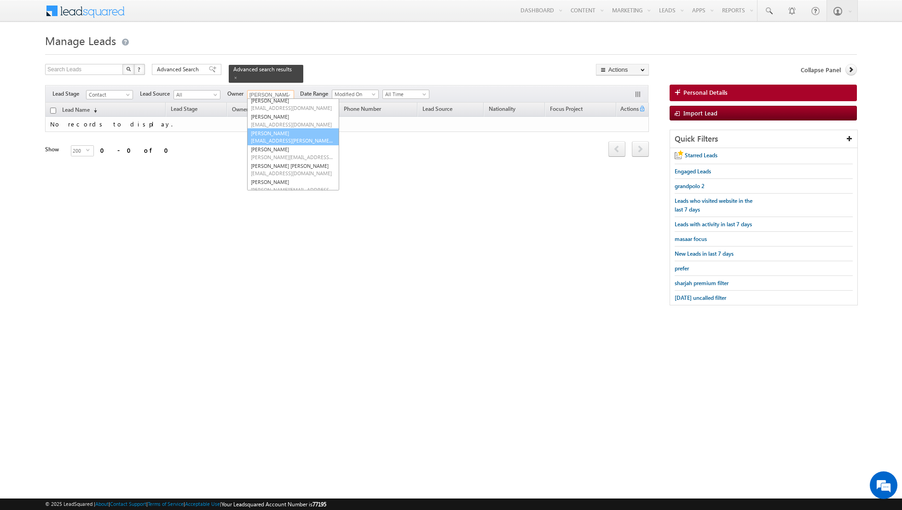
scroll to position [34, 0]
click at [278, 128] on span "[EMAIL_ADDRESS][DOMAIN_NAME]" at bounding box center [292, 128] width 83 height 7
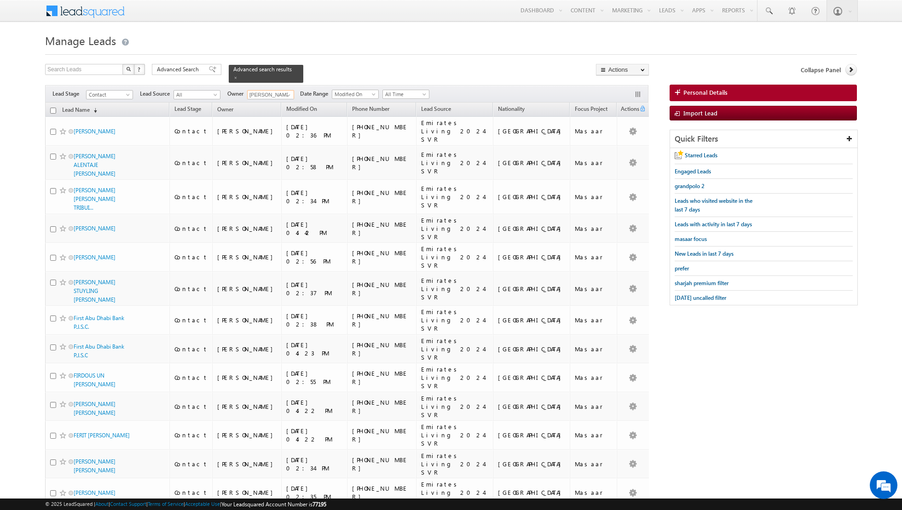
click at [52, 110] on input "checkbox" at bounding box center [53, 111] width 6 height 6
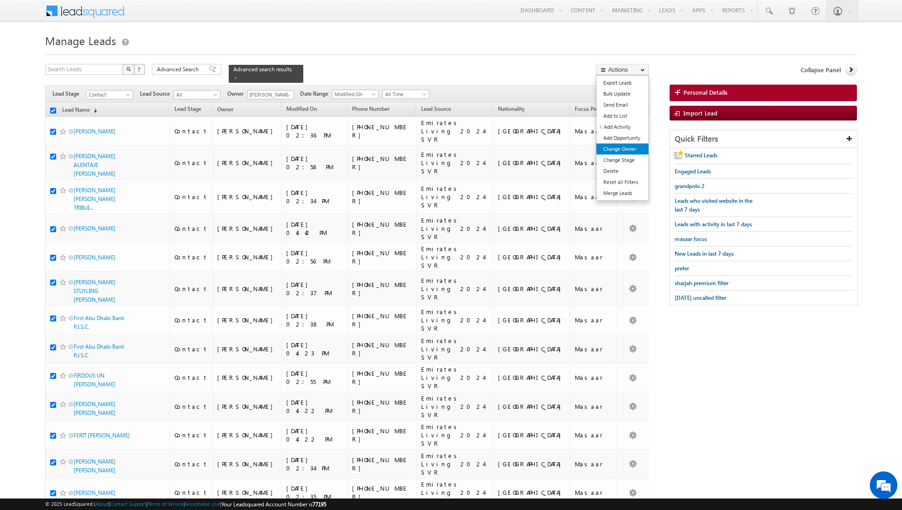
click at [610, 149] on link "Change Owner" at bounding box center [622, 149] width 52 height 11
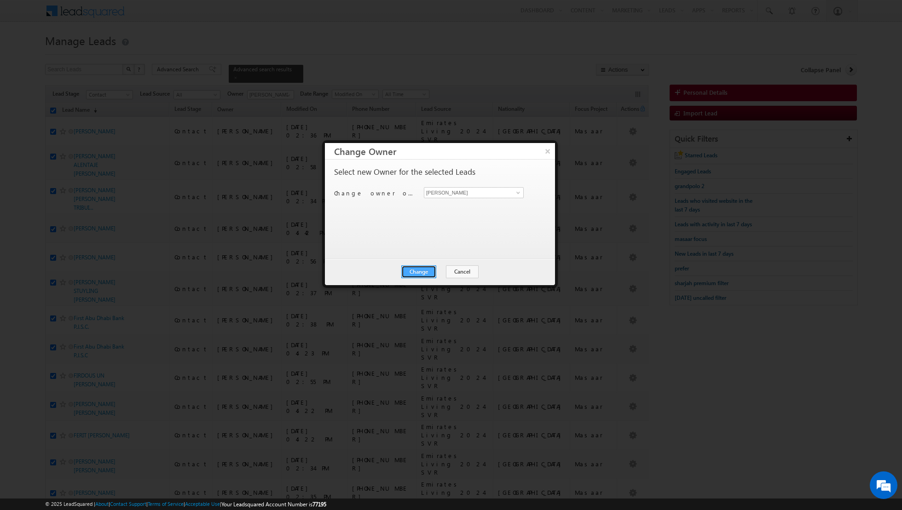
click at [419, 272] on button "Change" at bounding box center [418, 271] width 35 height 13
click at [437, 273] on button "Close" at bounding box center [440, 271] width 29 height 13
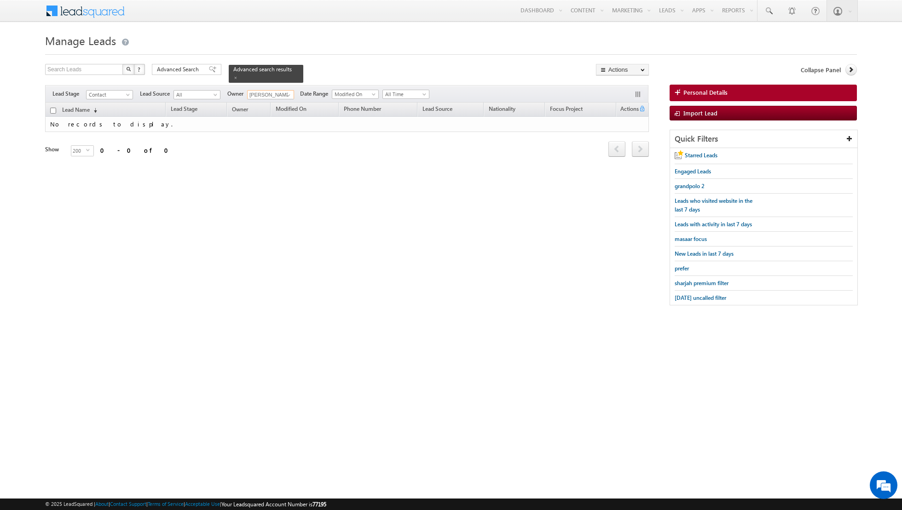
click at [275, 90] on input "[PERSON_NAME]" at bounding box center [270, 94] width 47 height 9
click at [285, 95] on span at bounding box center [288, 95] width 7 height 7
click at [266, 120] on link "[PERSON_NAME] [EMAIL_ADDRESS][DOMAIN_NAME]" at bounding box center [293, 123] width 92 height 17
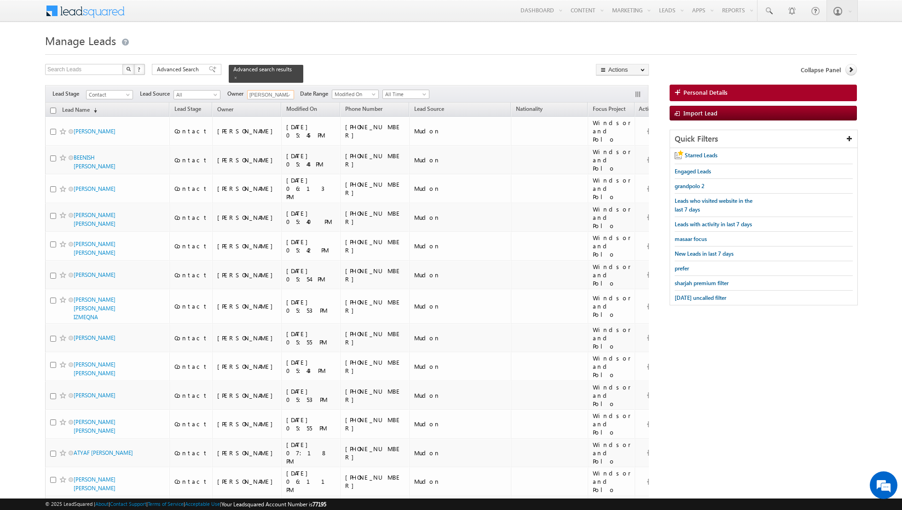
click at [55, 109] on input "checkbox" at bounding box center [53, 111] width 6 height 6
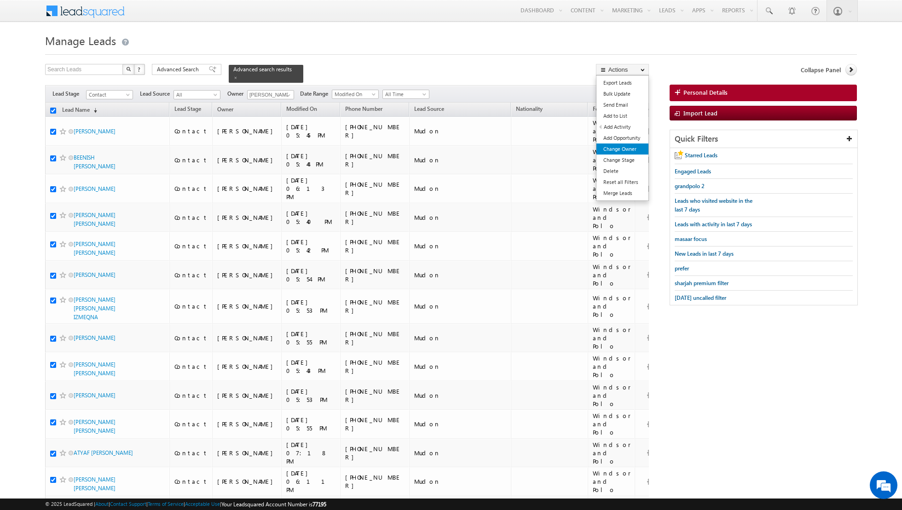
click at [618, 146] on link "Change Owner" at bounding box center [622, 149] width 52 height 11
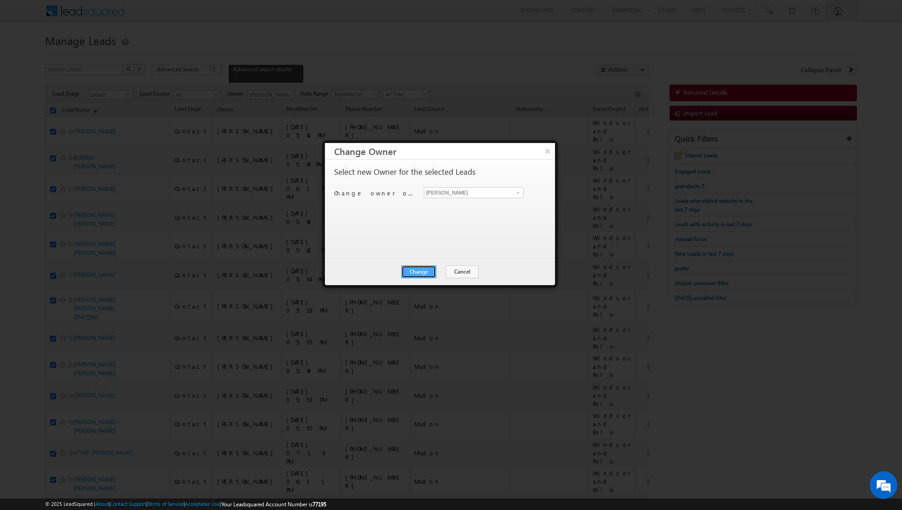
click at [418, 271] on button "Change" at bounding box center [418, 271] width 35 height 13
click at [437, 271] on button "Close" at bounding box center [440, 271] width 29 height 13
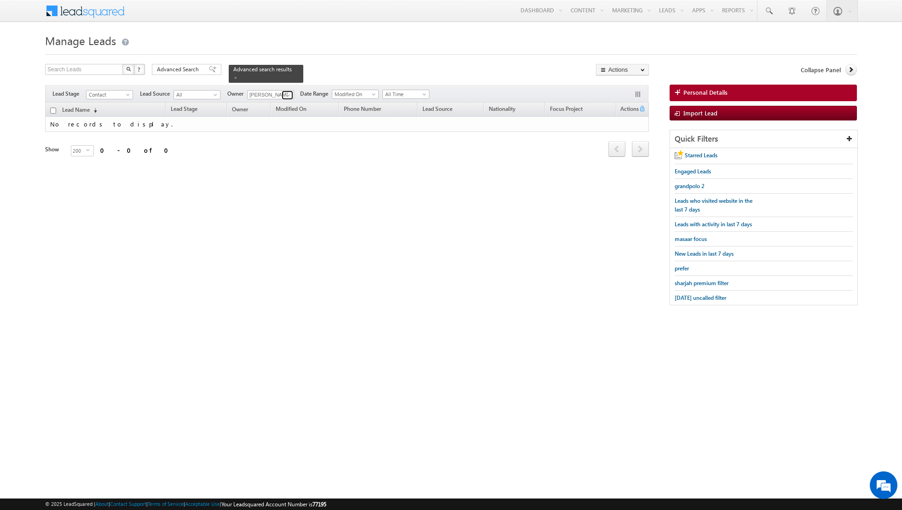
click at [285, 95] on span at bounding box center [288, 95] width 7 height 7
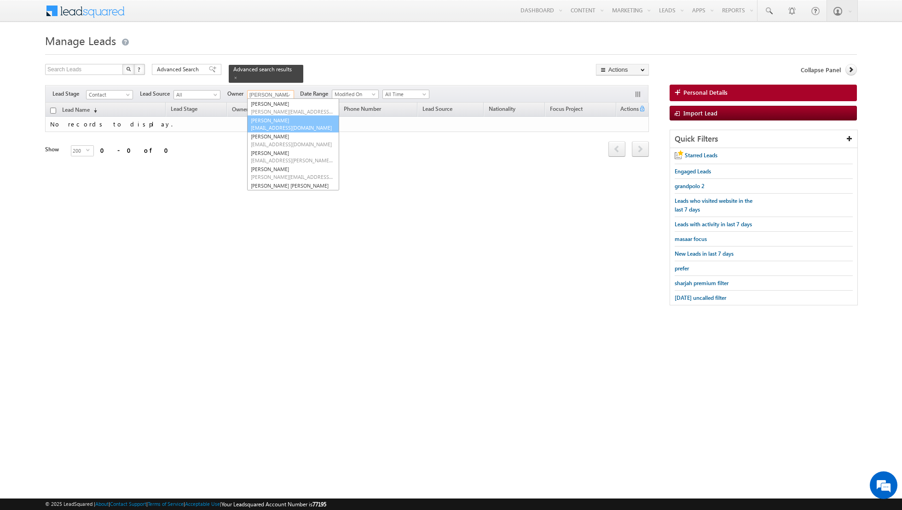
scroll to position [17, 0]
click at [271, 113] on span "[PERSON_NAME][EMAIL_ADDRESS][DOMAIN_NAME]" at bounding box center [292, 113] width 83 height 7
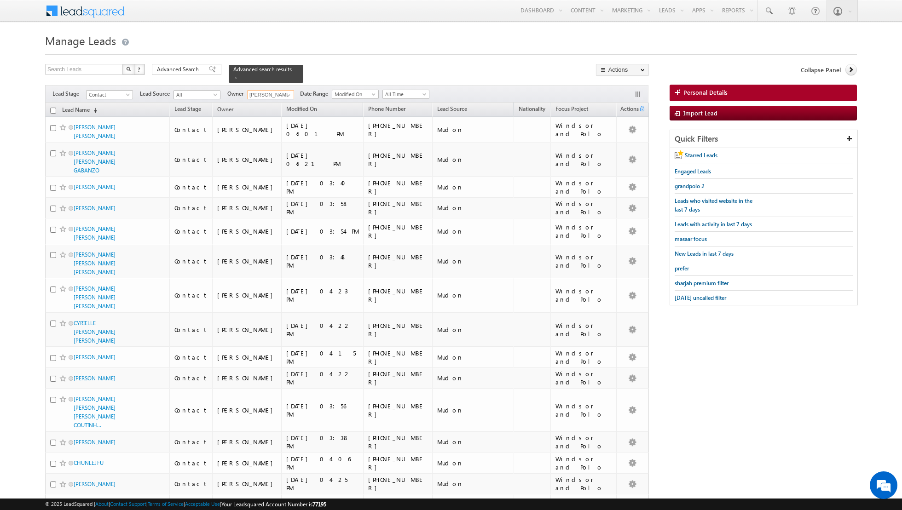
click at [52, 109] on input "checkbox" at bounding box center [53, 111] width 6 height 6
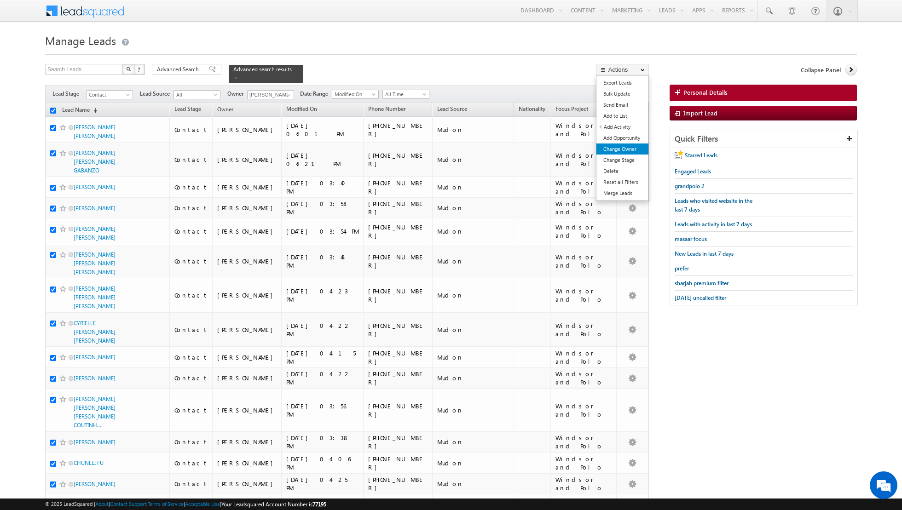
click at [614, 148] on link "Change Owner" at bounding box center [622, 149] width 52 height 11
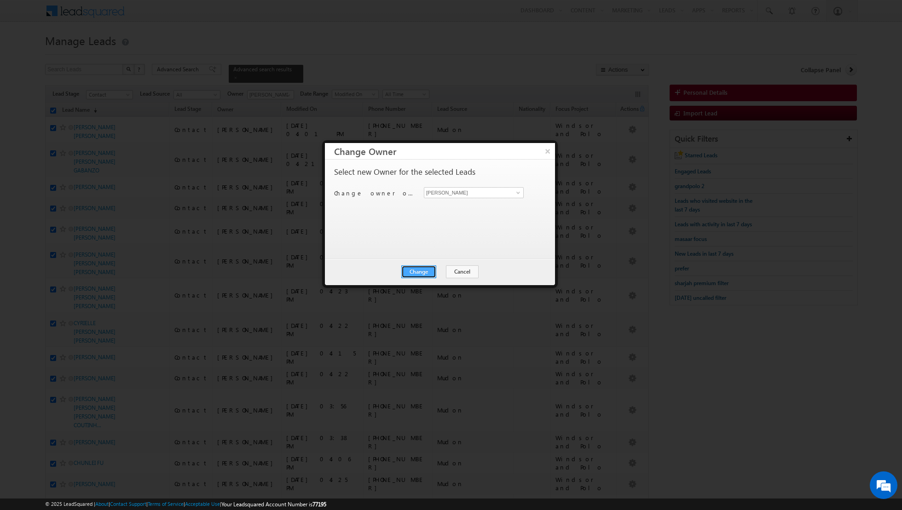
click at [422, 271] on button "Change" at bounding box center [418, 271] width 35 height 13
click at [441, 272] on button "Close" at bounding box center [440, 271] width 29 height 13
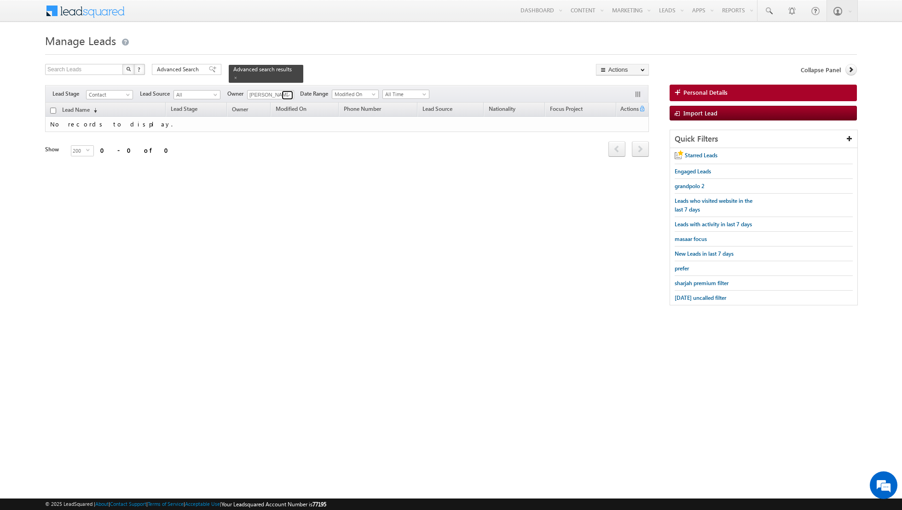
click at [287, 98] on span at bounding box center [288, 95] width 7 height 7
click at [233, 76] on span at bounding box center [235, 77] width 5 height 5
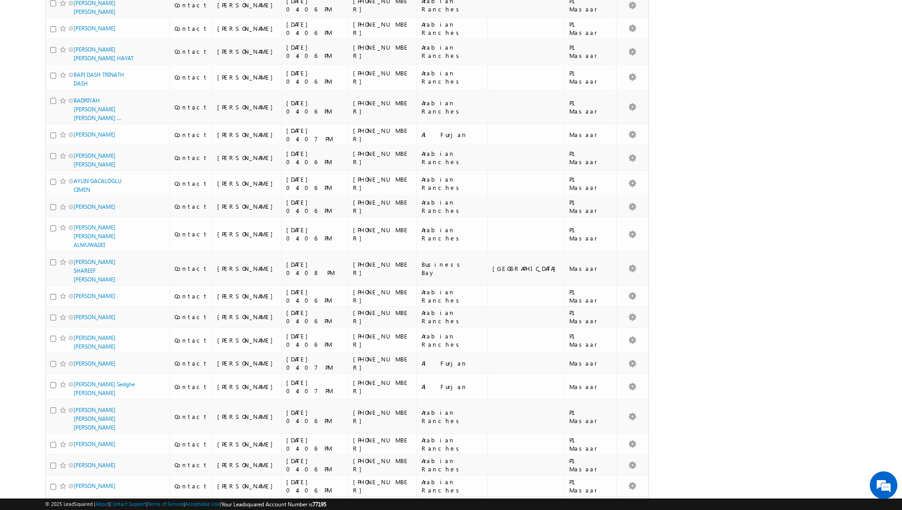
scroll to position [0, 0]
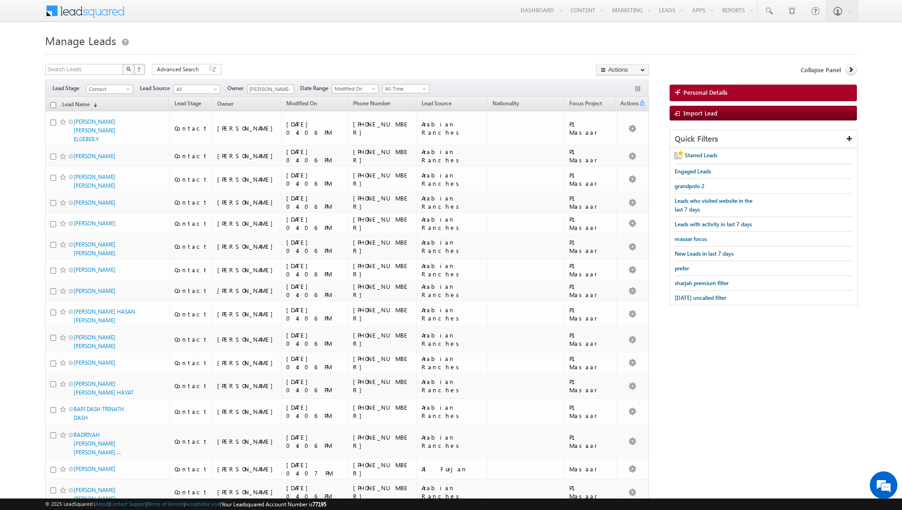
click at [52, 105] on input "checkbox" at bounding box center [53, 105] width 6 height 6
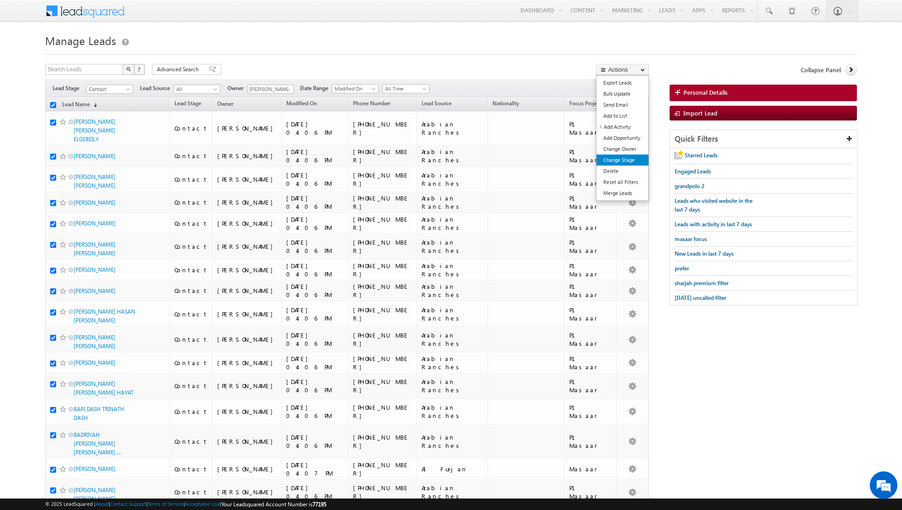
click at [614, 161] on link "Change Stage" at bounding box center [622, 160] width 52 height 11
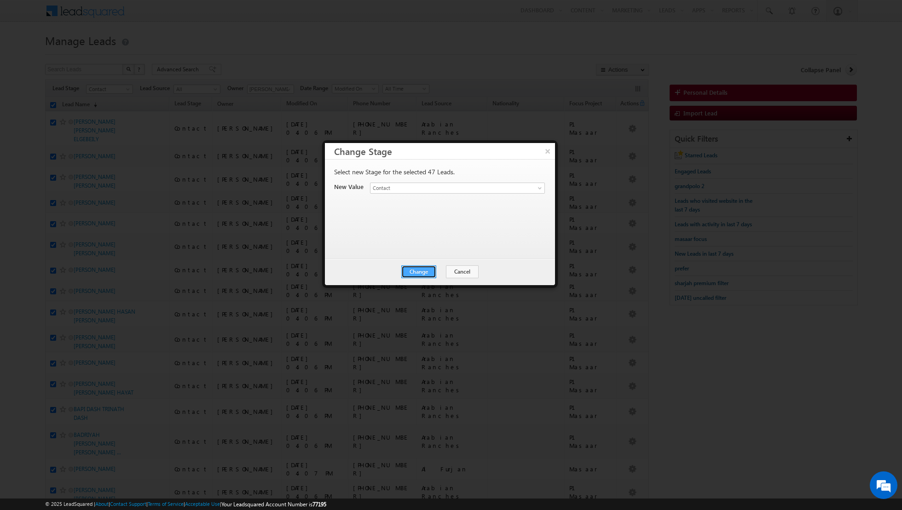
click at [414, 268] on button "Change" at bounding box center [418, 271] width 35 height 13
click at [442, 271] on button "Close" at bounding box center [440, 271] width 29 height 13
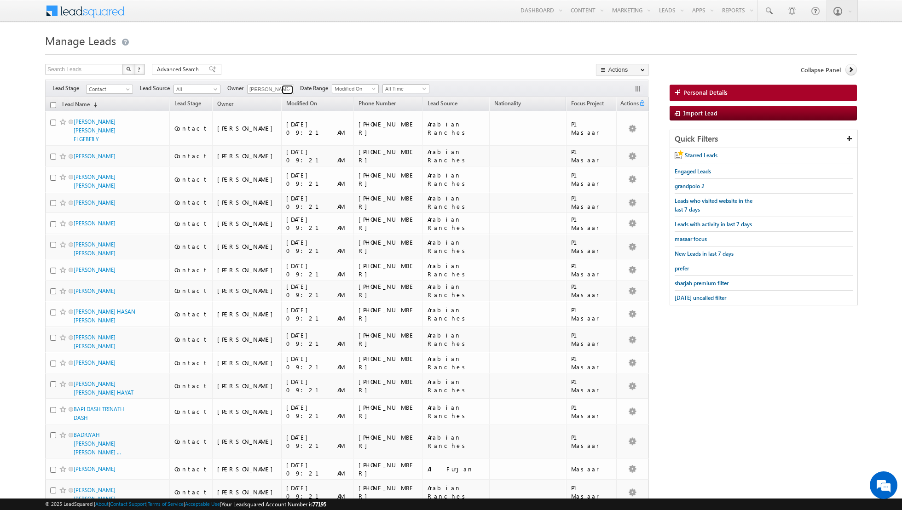
click at [285, 93] on span at bounding box center [288, 89] width 7 height 7
click at [276, 122] on link "[PERSON_NAME] [EMAIL_ADDRESS][DOMAIN_NAME]" at bounding box center [293, 127] width 92 height 17
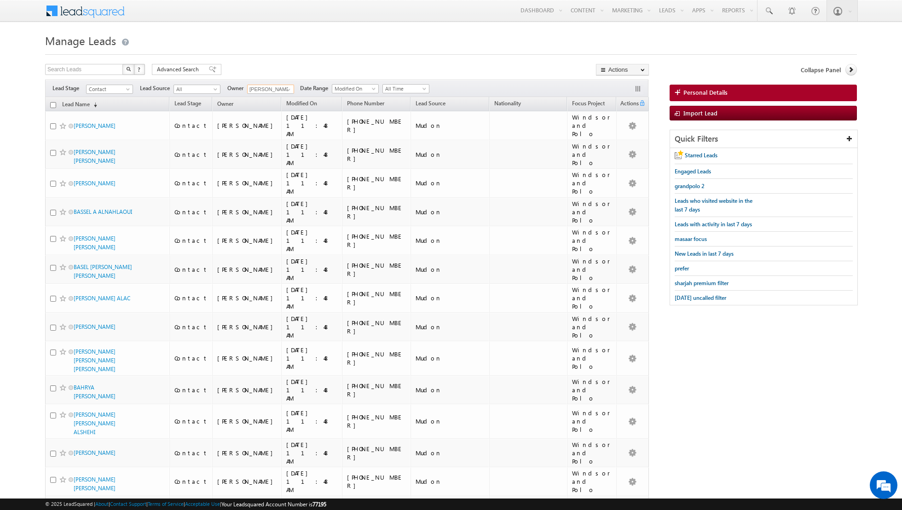
click at [54, 105] on input "checkbox" at bounding box center [53, 105] width 6 height 6
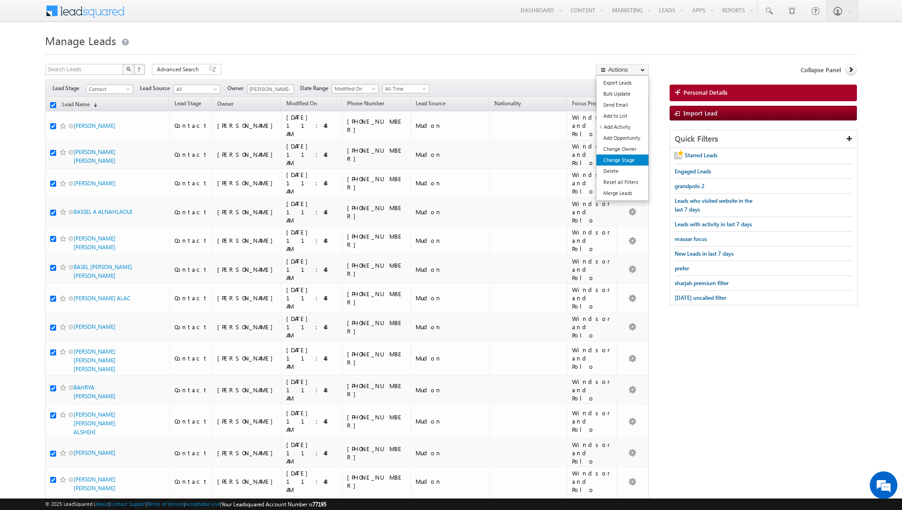
click at [619, 164] on link "Change Stage" at bounding box center [622, 160] width 52 height 11
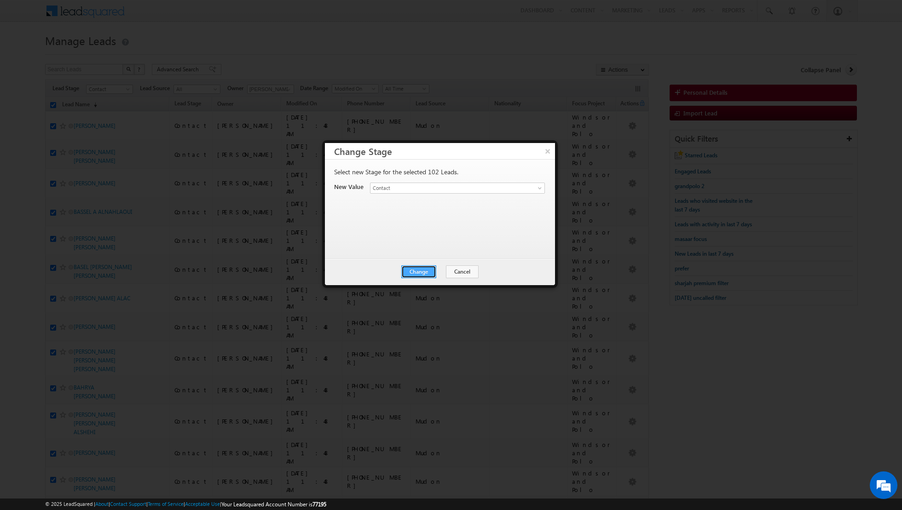
click at [424, 268] on button "Change" at bounding box center [418, 271] width 35 height 13
click at [443, 274] on button "Close" at bounding box center [440, 271] width 29 height 13
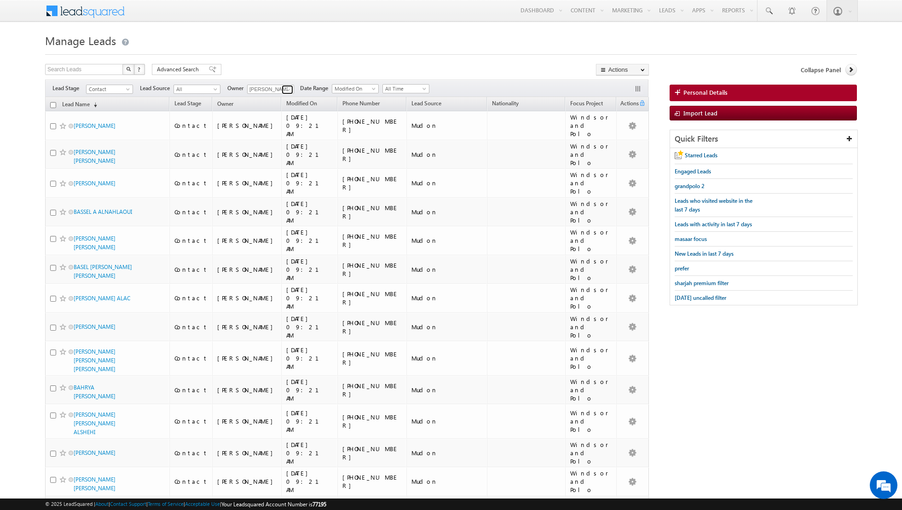
click at [285, 87] on span at bounding box center [288, 89] width 7 height 7
click at [271, 140] on link "[PERSON_NAME] [PERSON_NAME][EMAIL_ADDRESS][DOMAIN_NAME]" at bounding box center [293, 143] width 92 height 17
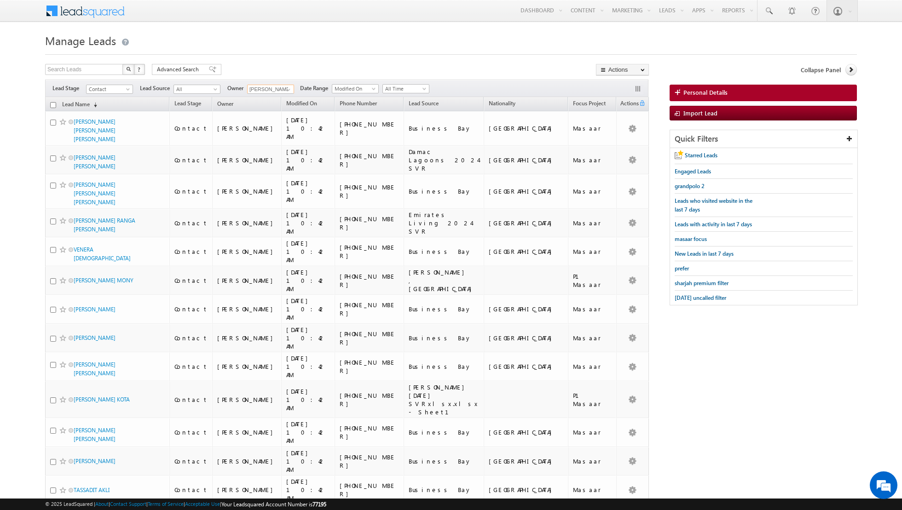
click at [52, 105] on input "checkbox" at bounding box center [53, 105] width 6 height 6
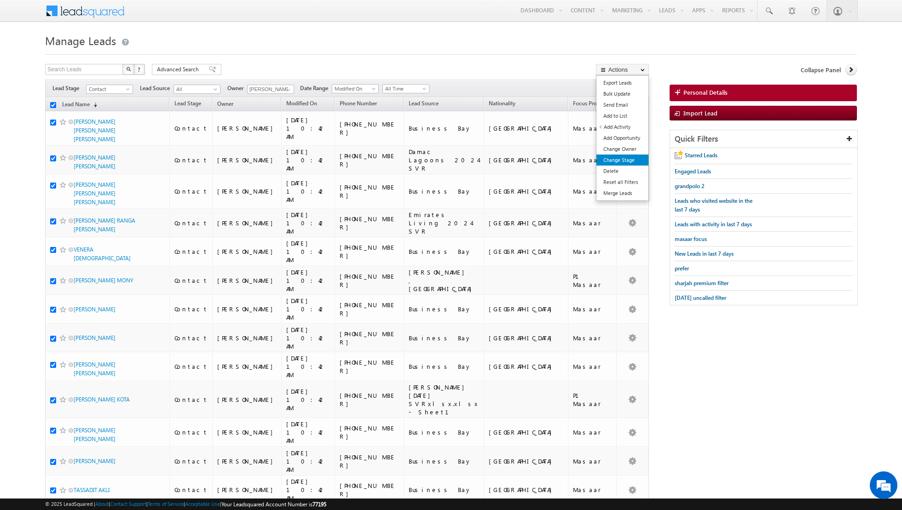
click at [608, 157] on link "Change Stage" at bounding box center [622, 160] width 52 height 11
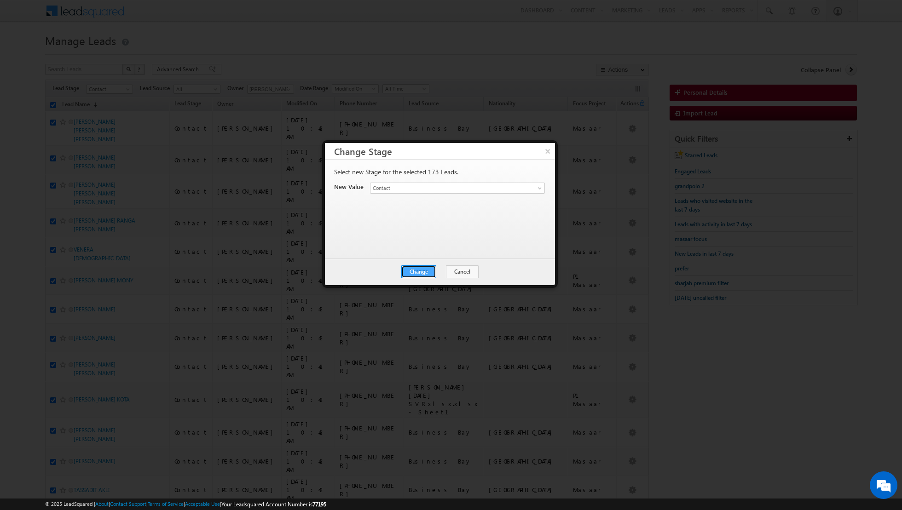
click at [419, 275] on button "Change" at bounding box center [418, 271] width 35 height 13
click at [439, 272] on button "Close" at bounding box center [440, 271] width 29 height 13
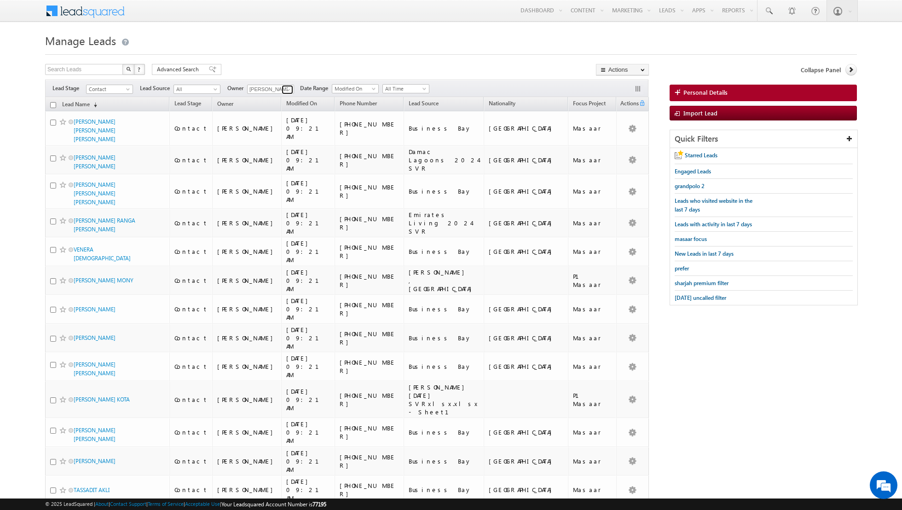
click at [282, 89] on link at bounding box center [288, 89] width 12 height 9
click at [275, 155] on link "[PERSON_NAME] [EMAIL_ADDRESS][PERSON_NAME][DOMAIN_NAME]" at bounding box center [293, 160] width 92 height 17
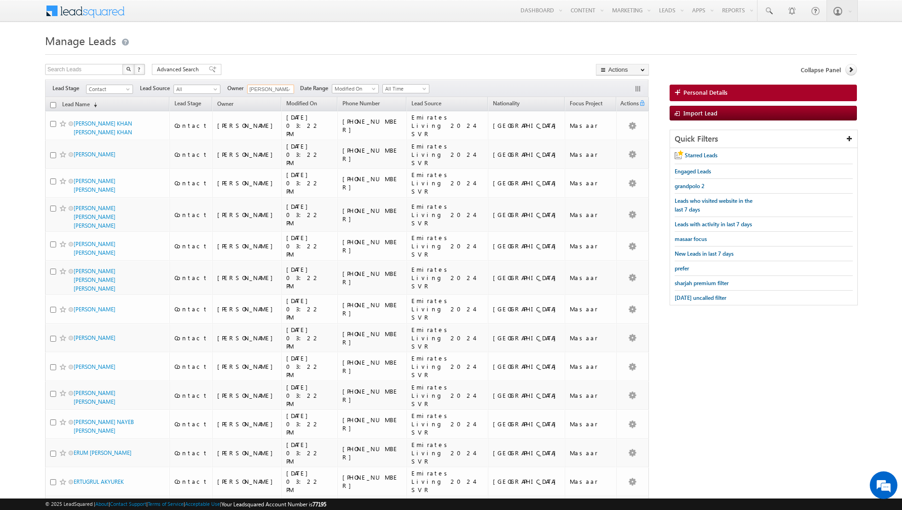
click at [51, 102] on input "checkbox" at bounding box center [53, 105] width 6 height 6
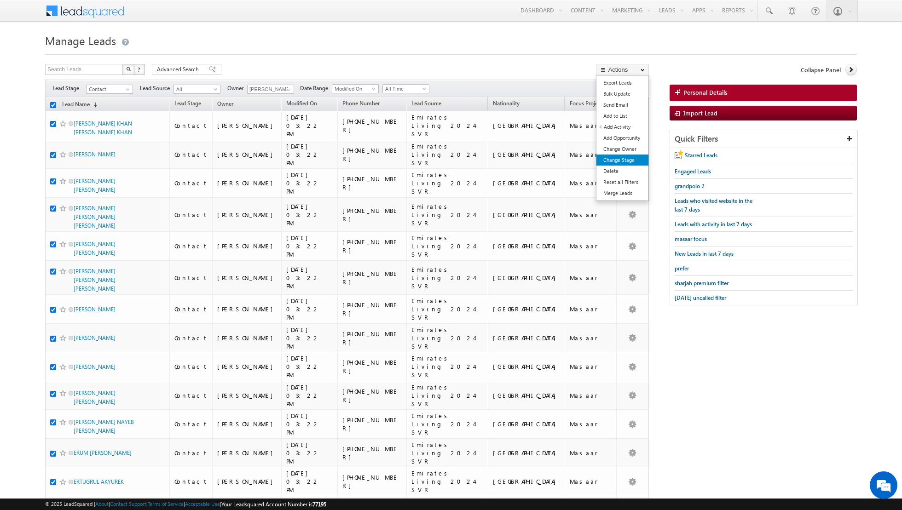
click at [616, 156] on link "Change Stage" at bounding box center [622, 160] width 52 height 11
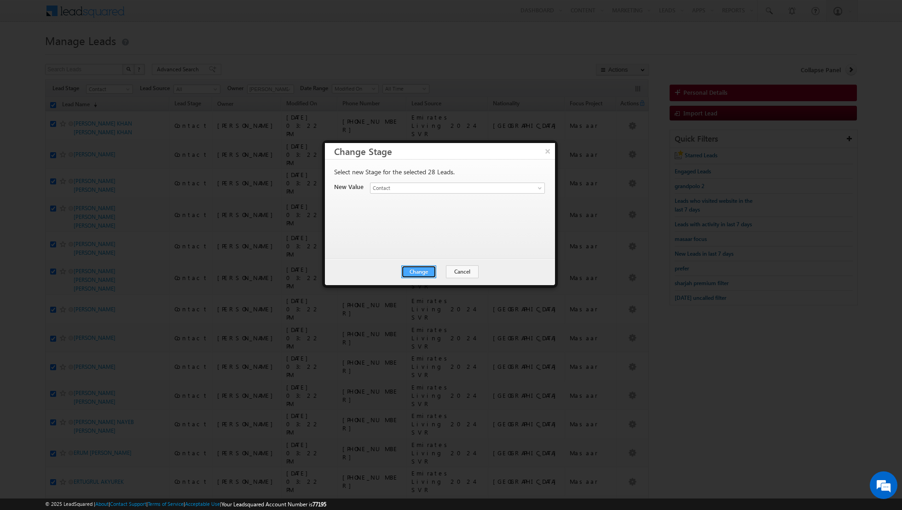
click at [425, 269] on button "Change" at bounding box center [418, 271] width 35 height 13
click at [437, 269] on button "Close" at bounding box center [440, 271] width 29 height 13
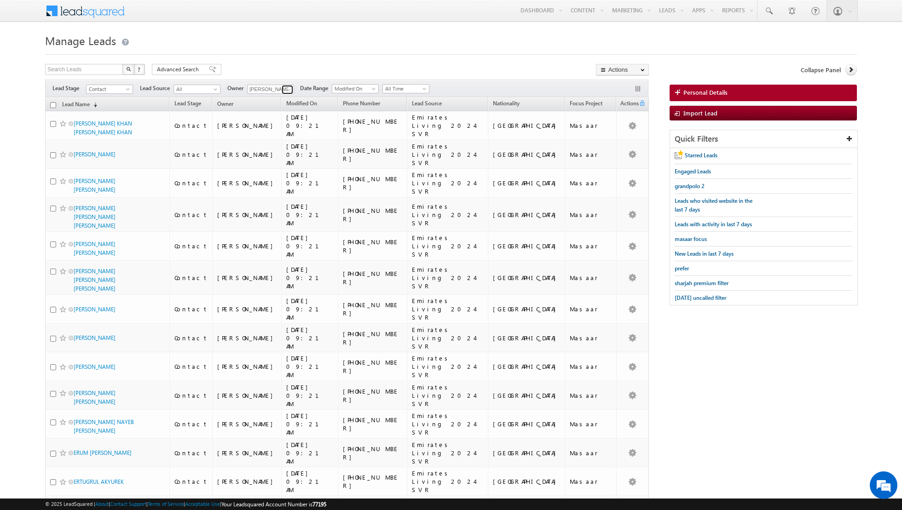
click at [282, 92] on link at bounding box center [288, 89] width 12 height 9
click at [276, 144] on span "[PERSON_NAME][EMAIL_ADDRESS][DOMAIN_NAME]" at bounding box center [292, 147] width 83 height 7
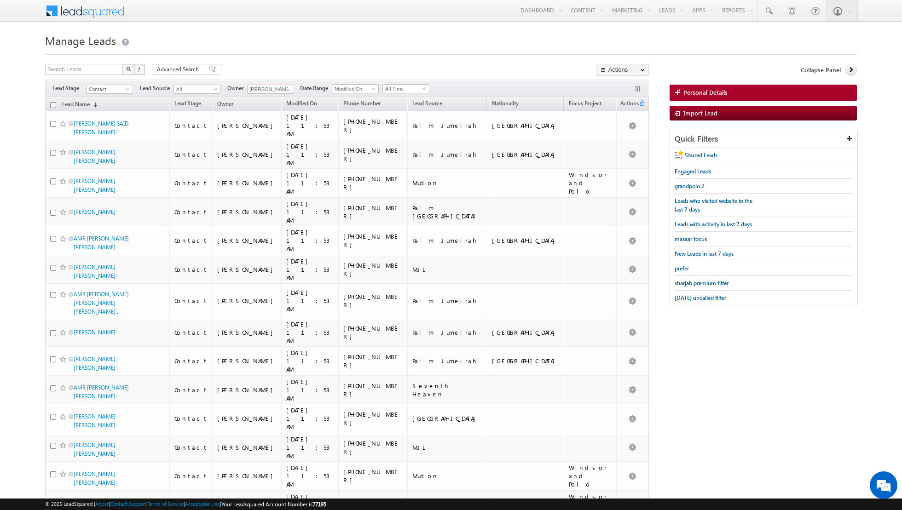
click at [53, 104] on input "checkbox" at bounding box center [53, 105] width 6 height 6
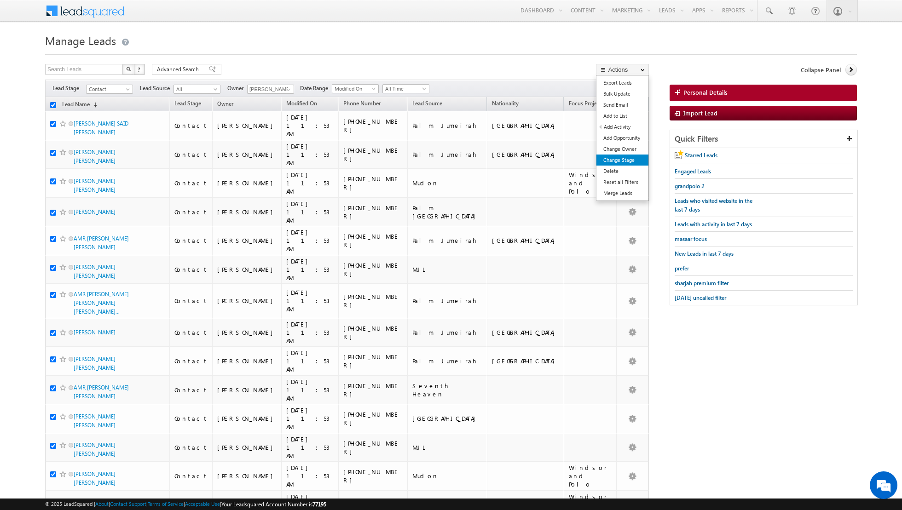
click at [615, 161] on link "Change Stage" at bounding box center [622, 160] width 52 height 11
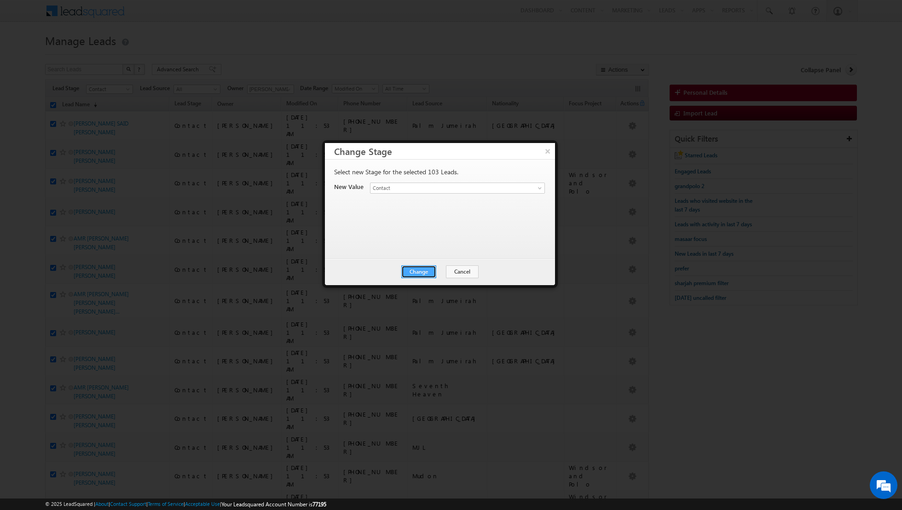
click at [415, 271] on button "Change" at bounding box center [418, 271] width 35 height 13
click at [434, 266] on button "Close" at bounding box center [440, 271] width 29 height 13
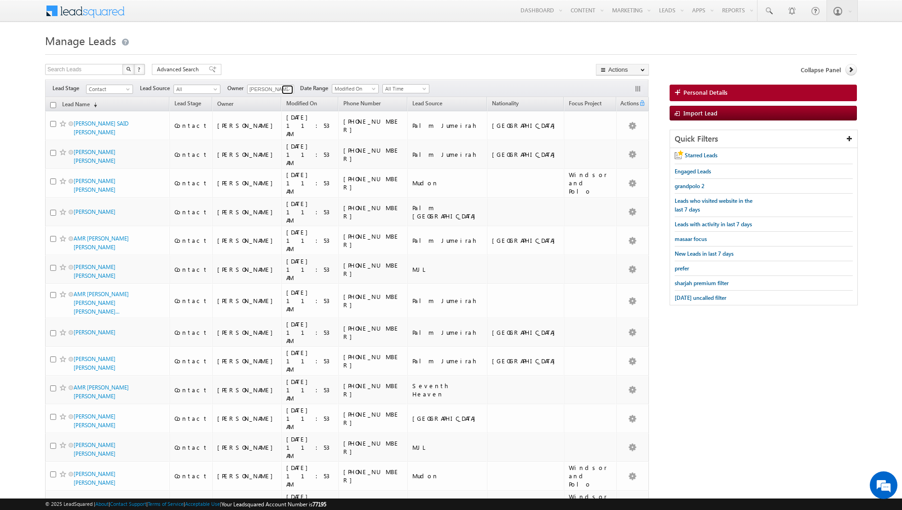
click at [285, 90] on span at bounding box center [288, 89] width 7 height 7
click at [275, 161] on link "[PERSON_NAME] [PERSON_NAME] [PERSON_NAME][EMAIL_ADDRESS][PERSON_NAME][DOMAIN_NA…" at bounding box center [293, 167] width 92 height 17
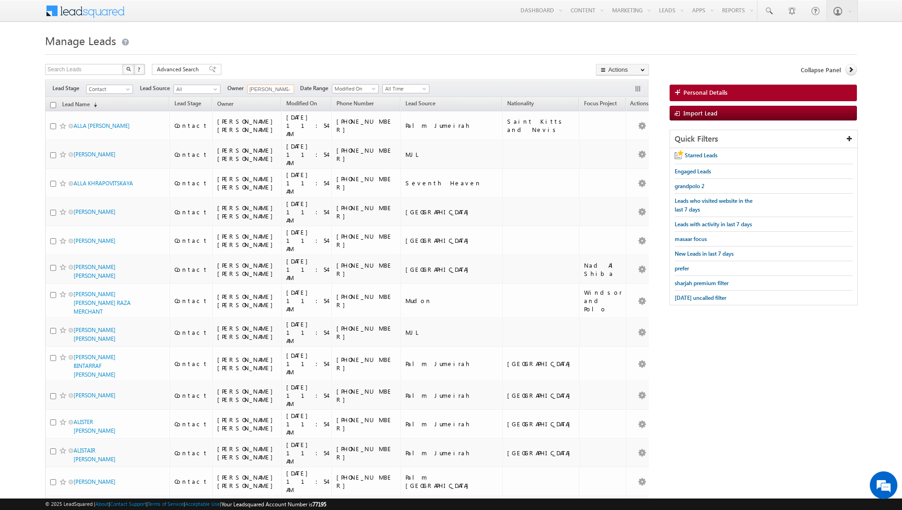
click at [54, 103] on input "checkbox" at bounding box center [53, 105] width 6 height 6
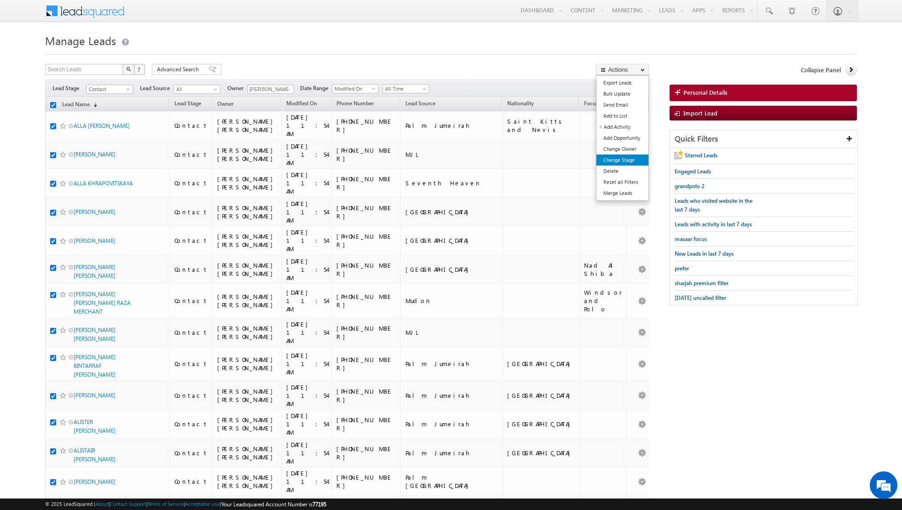
click at [623, 159] on link "Change Stage" at bounding box center [622, 160] width 52 height 11
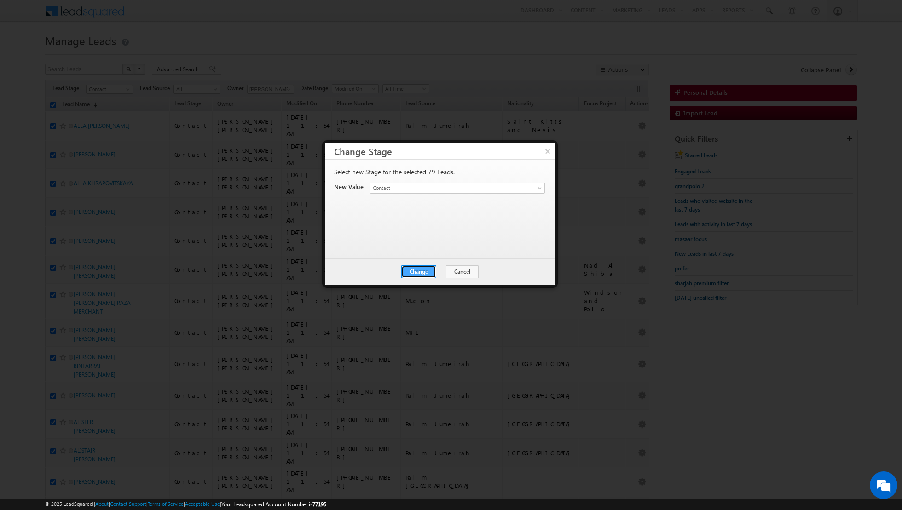
click at [420, 271] on button "Change" at bounding box center [418, 271] width 35 height 13
click at [441, 273] on button "Close" at bounding box center [440, 271] width 29 height 13
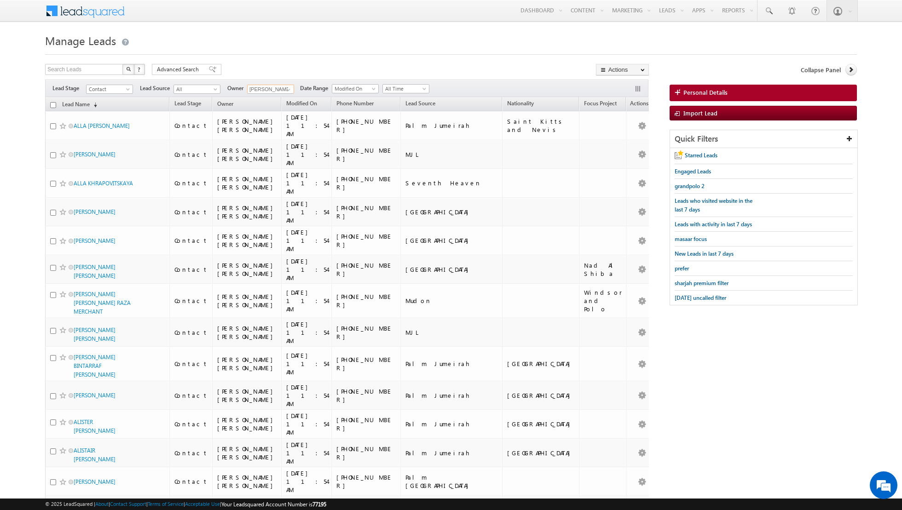
click at [278, 87] on input "[PERSON_NAME] [PERSON_NAME]" at bounding box center [270, 89] width 47 height 9
click at [288, 88] on span at bounding box center [288, 89] width 7 height 7
click at [277, 175] on link "[PERSON_NAME] [PERSON_NAME][EMAIL_ADDRESS][PERSON_NAME][DOMAIN_NAME]" at bounding box center [293, 175] width 92 height 17
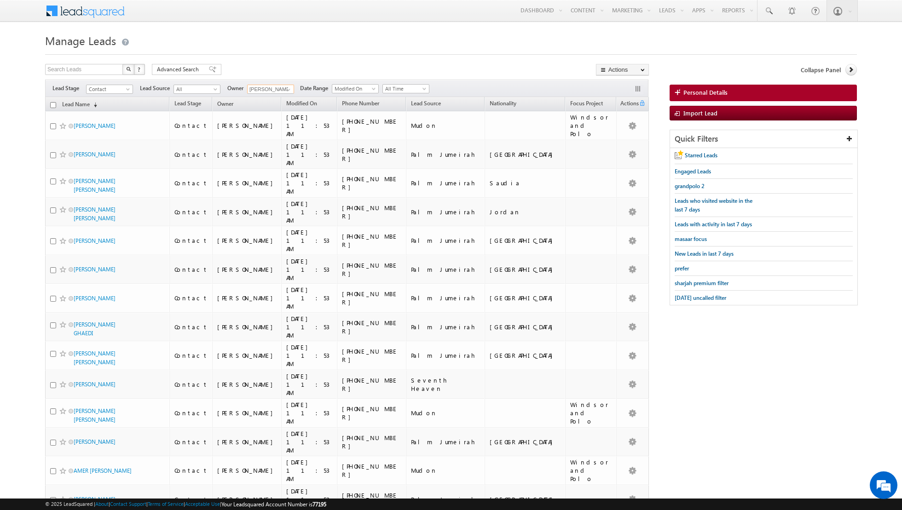
click at [50, 104] on input "checkbox" at bounding box center [53, 105] width 6 height 6
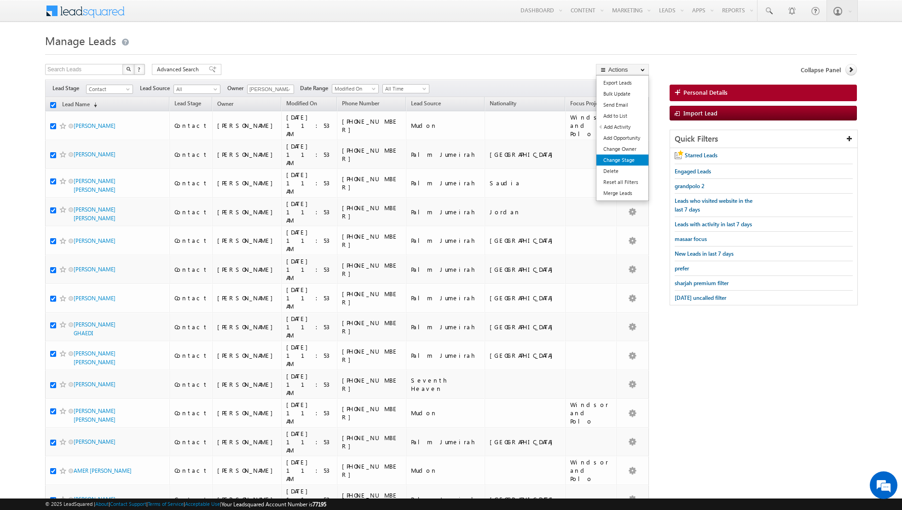
click at [615, 162] on link "Change Stage" at bounding box center [622, 160] width 52 height 11
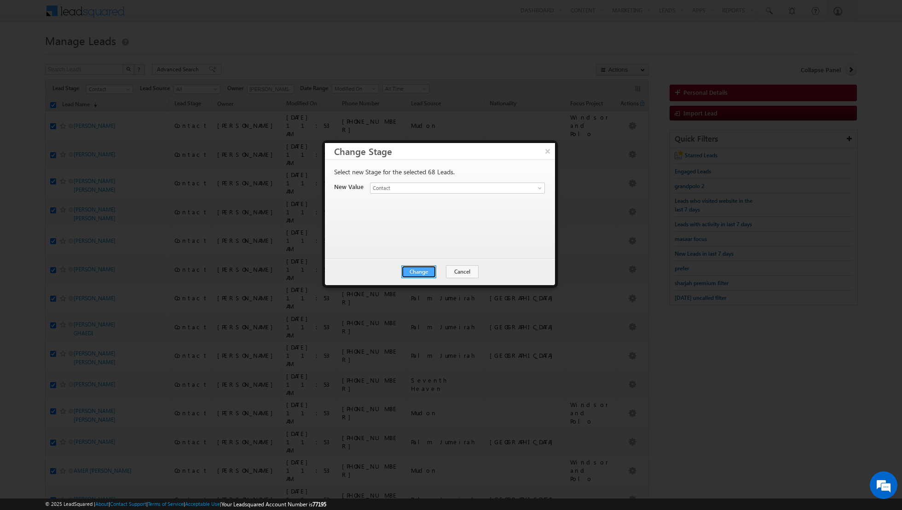
click at [417, 270] on button "Change" at bounding box center [418, 271] width 35 height 13
click at [438, 269] on button "Close" at bounding box center [440, 271] width 29 height 13
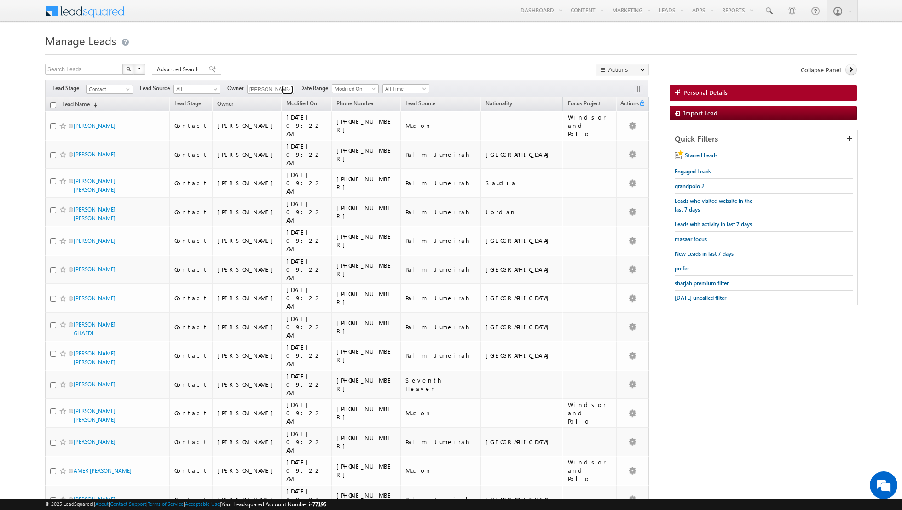
click at [286, 91] on span at bounding box center [288, 89] width 7 height 7
click at [273, 158] on link "[PERSON_NAME] [PERSON_NAME][EMAIL_ADDRESS][PERSON_NAME][DOMAIN_NAME]" at bounding box center [293, 160] width 92 height 17
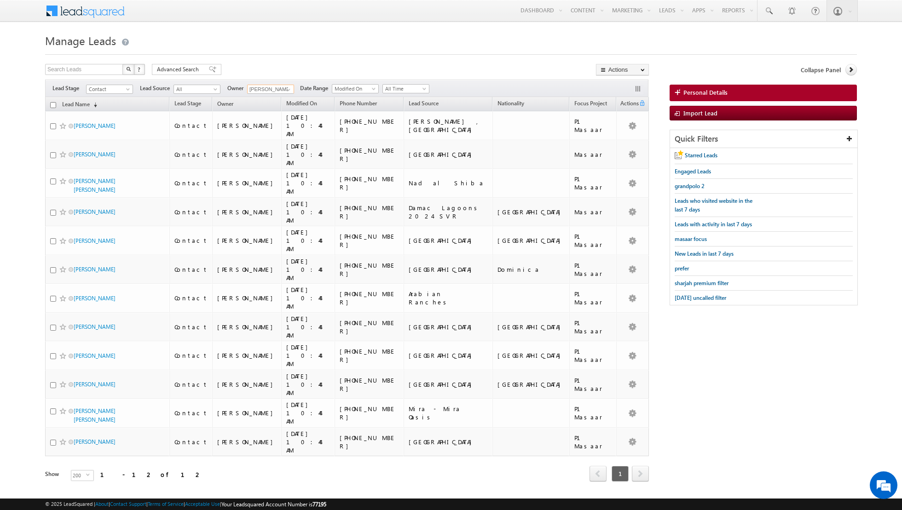
click at [52, 105] on input "checkbox" at bounding box center [53, 105] width 6 height 6
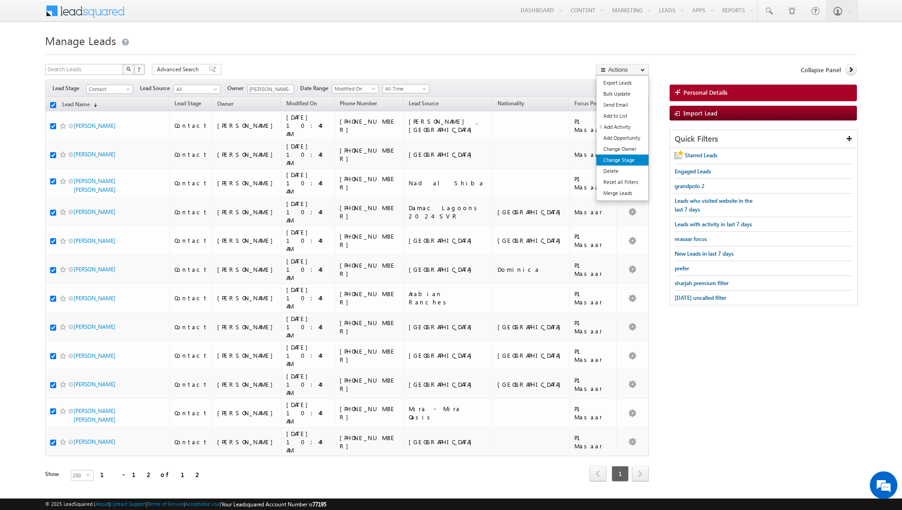
click at [617, 160] on link "Change Stage" at bounding box center [622, 160] width 52 height 11
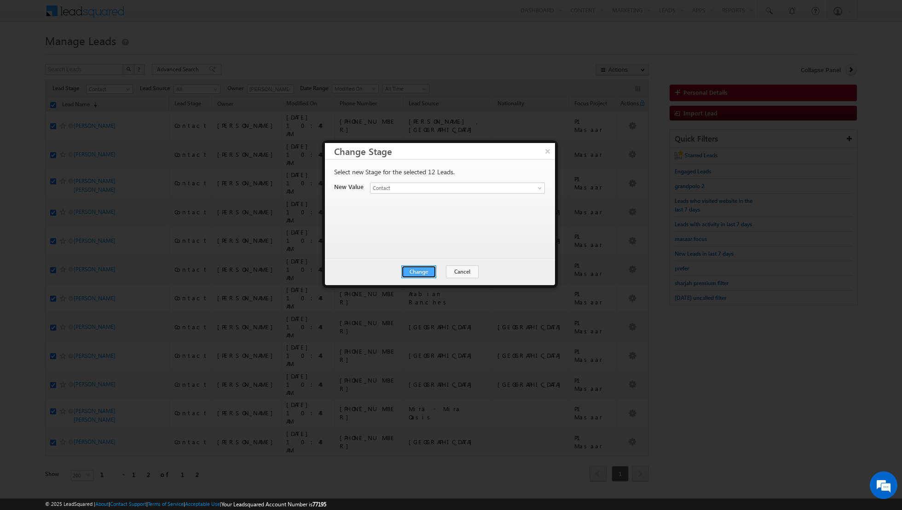
click at [416, 270] on button "Change" at bounding box center [418, 271] width 35 height 13
click at [444, 269] on button "Close" at bounding box center [440, 271] width 29 height 13
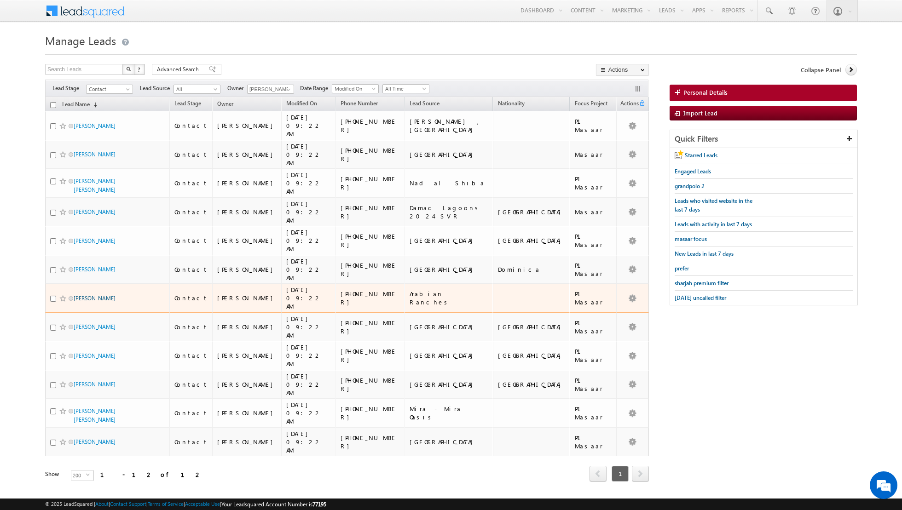
click at [92, 295] on link "[PERSON_NAME]" at bounding box center [95, 298] width 42 height 7
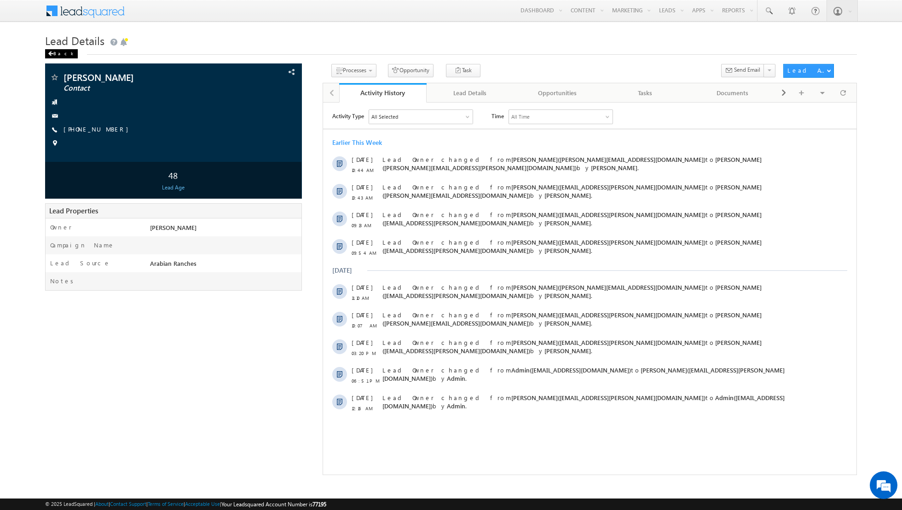
click at [49, 51] on div "Back" at bounding box center [61, 53] width 33 height 9
